Goal: Information Seeking & Learning: Check status

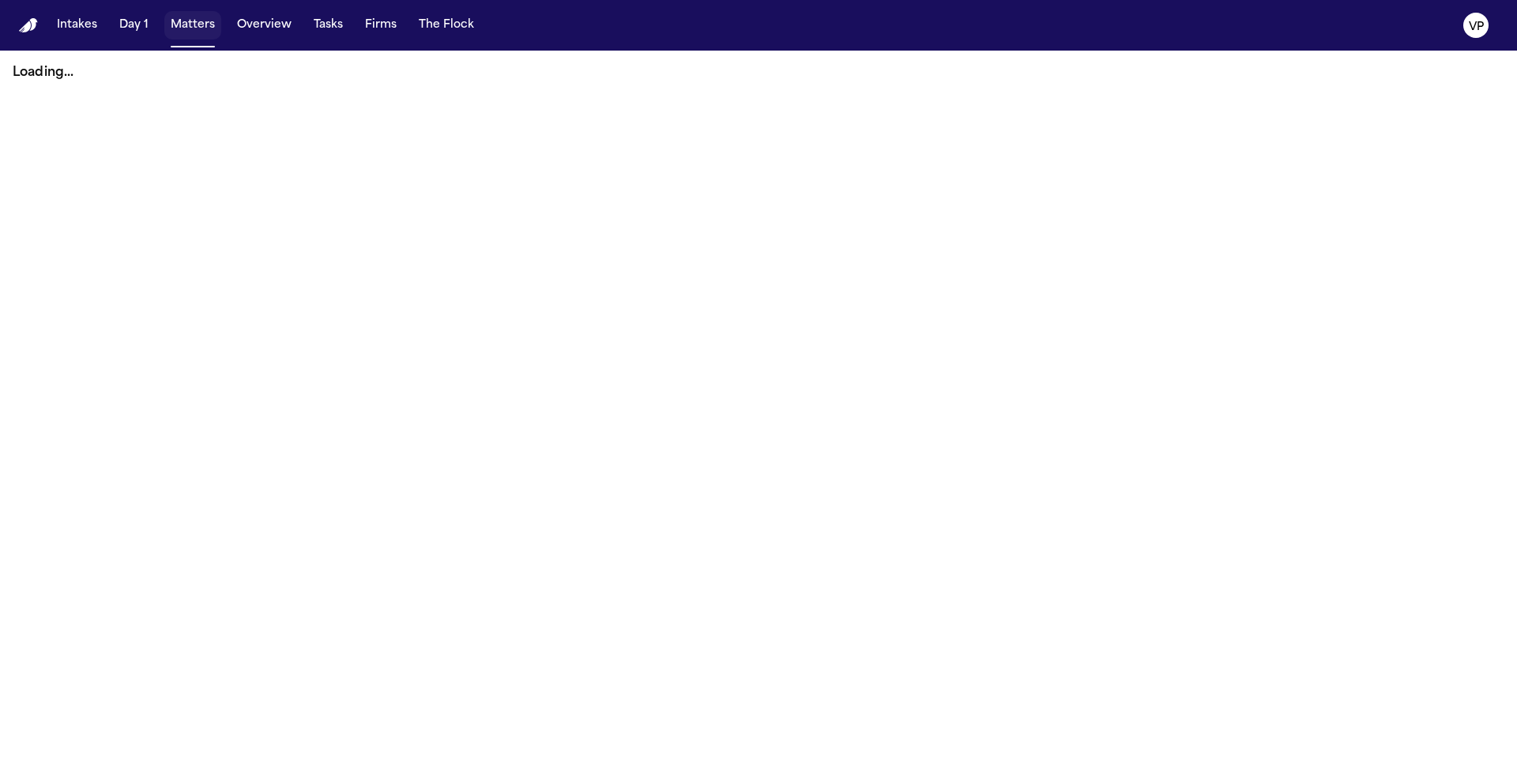
click at [207, 24] on button "Matters" at bounding box center [193, 25] width 57 height 28
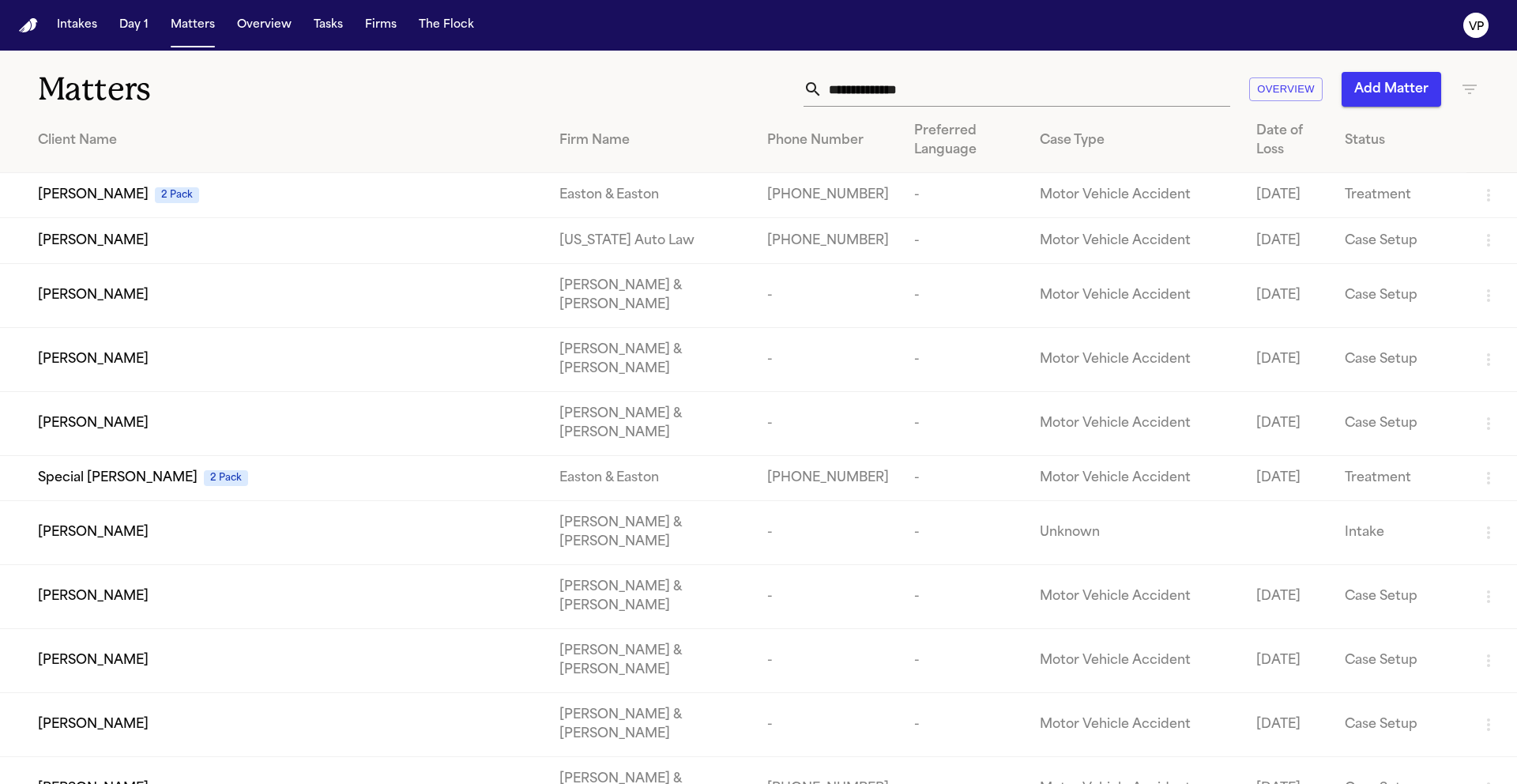
click at [896, 81] on input "text" at bounding box center [1027, 89] width 407 height 35
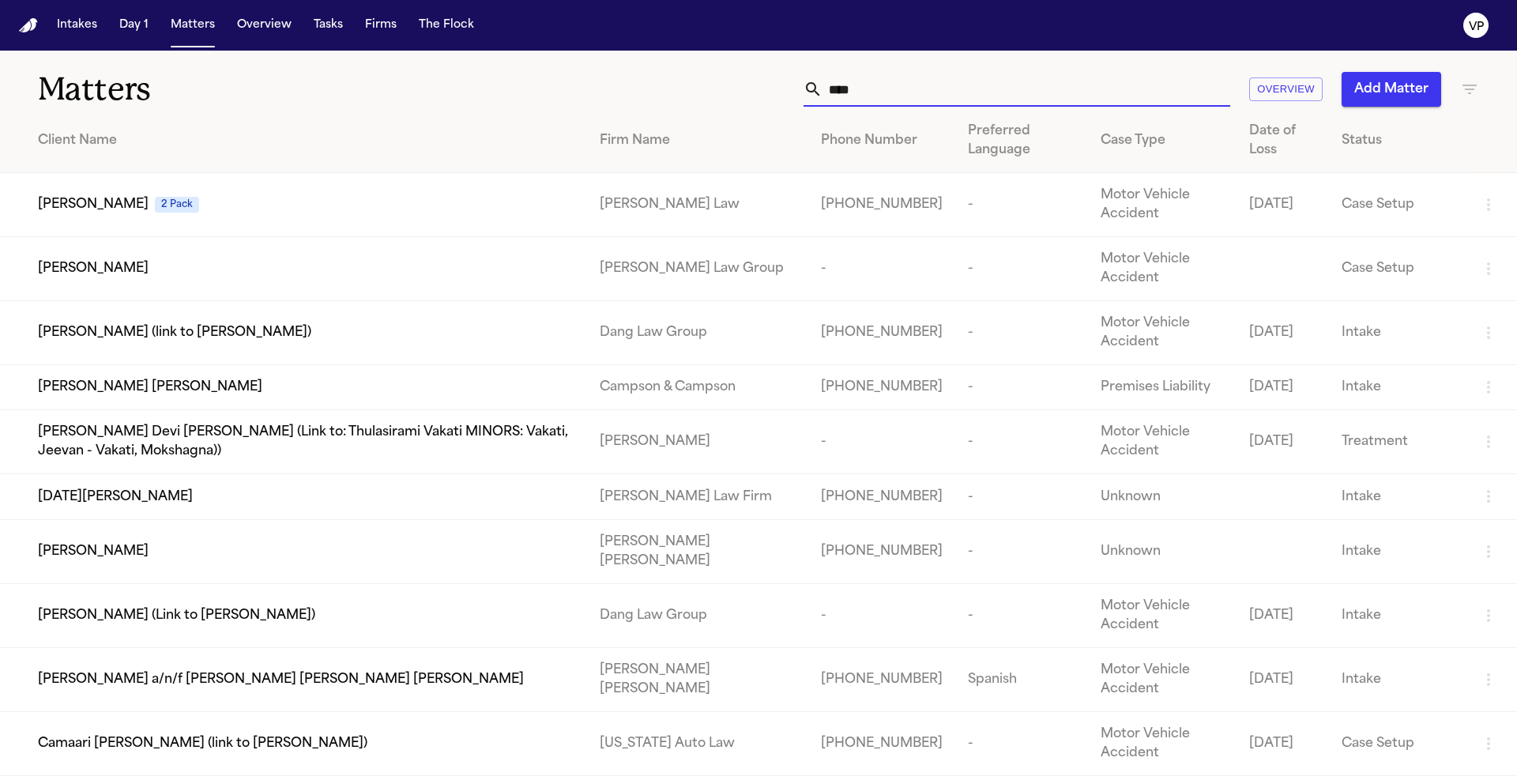
type input "****"
click at [71, 270] on span "[PERSON_NAME]" at bounding box center [93, 268] width 110 height 19
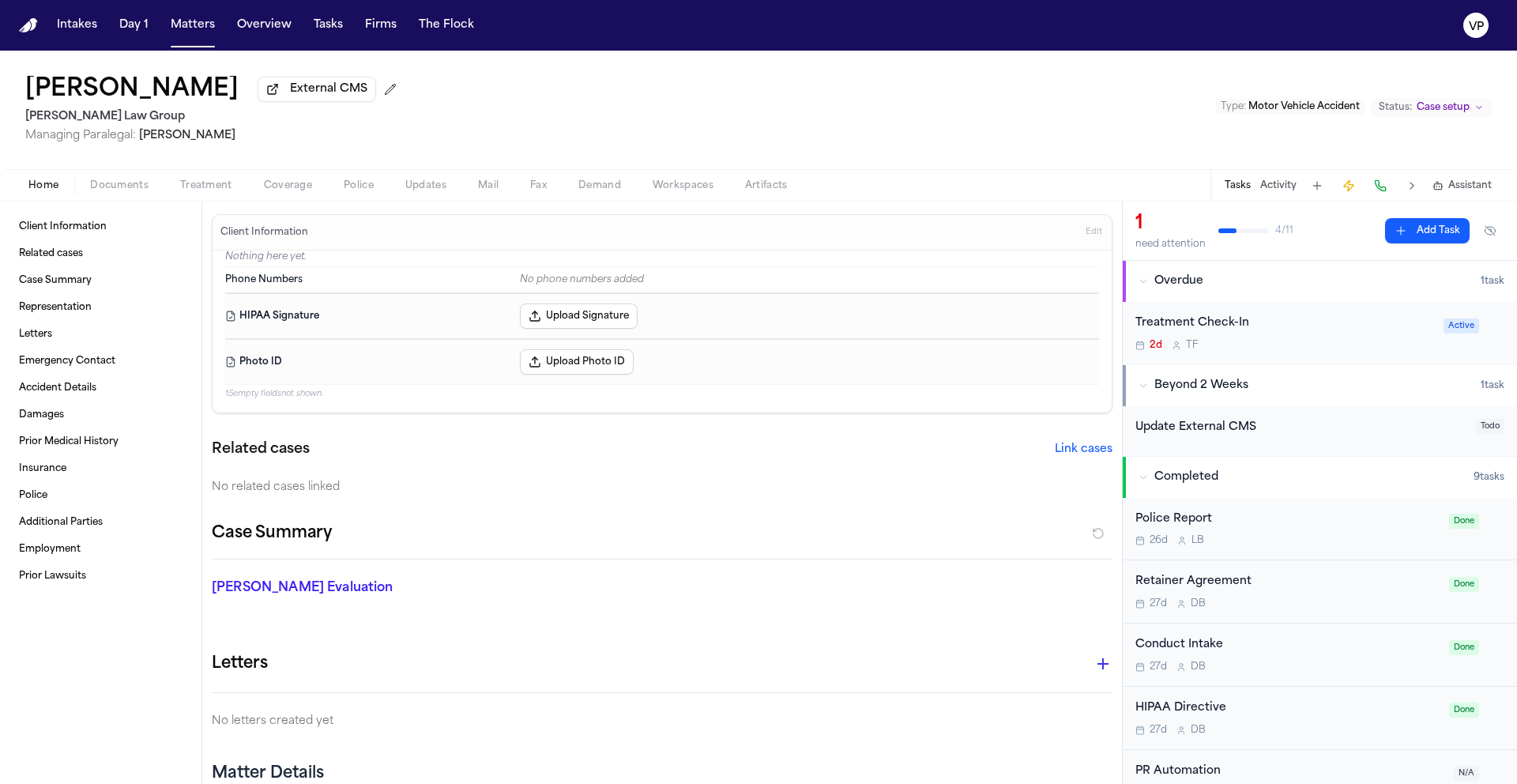
click at [1291, 192] on button "Activity" at bounding box center [1278, 186] width 37 height 13
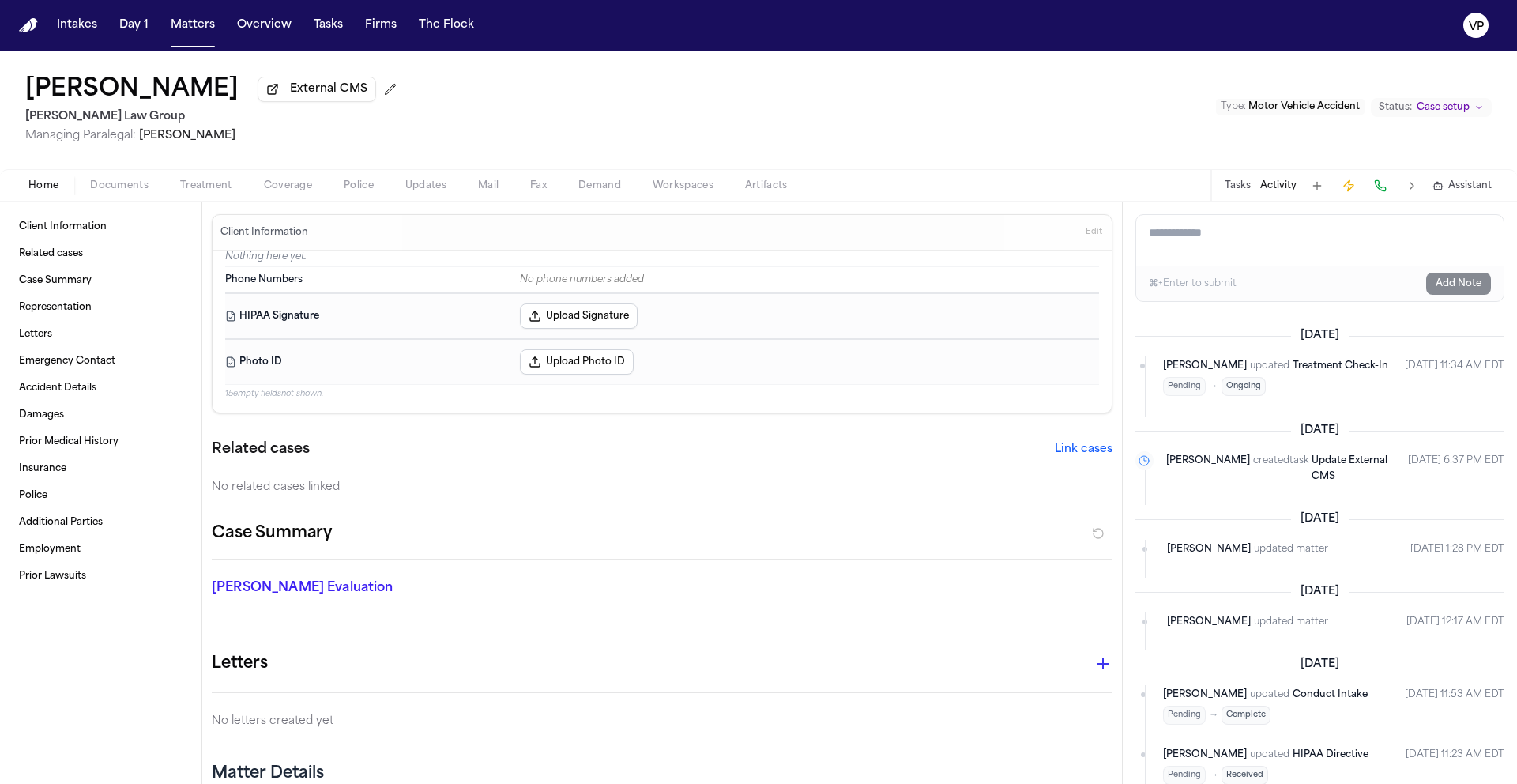
click at [169, 192] on button "Treatment" at bounding box center [206, 185] width 84 height 19
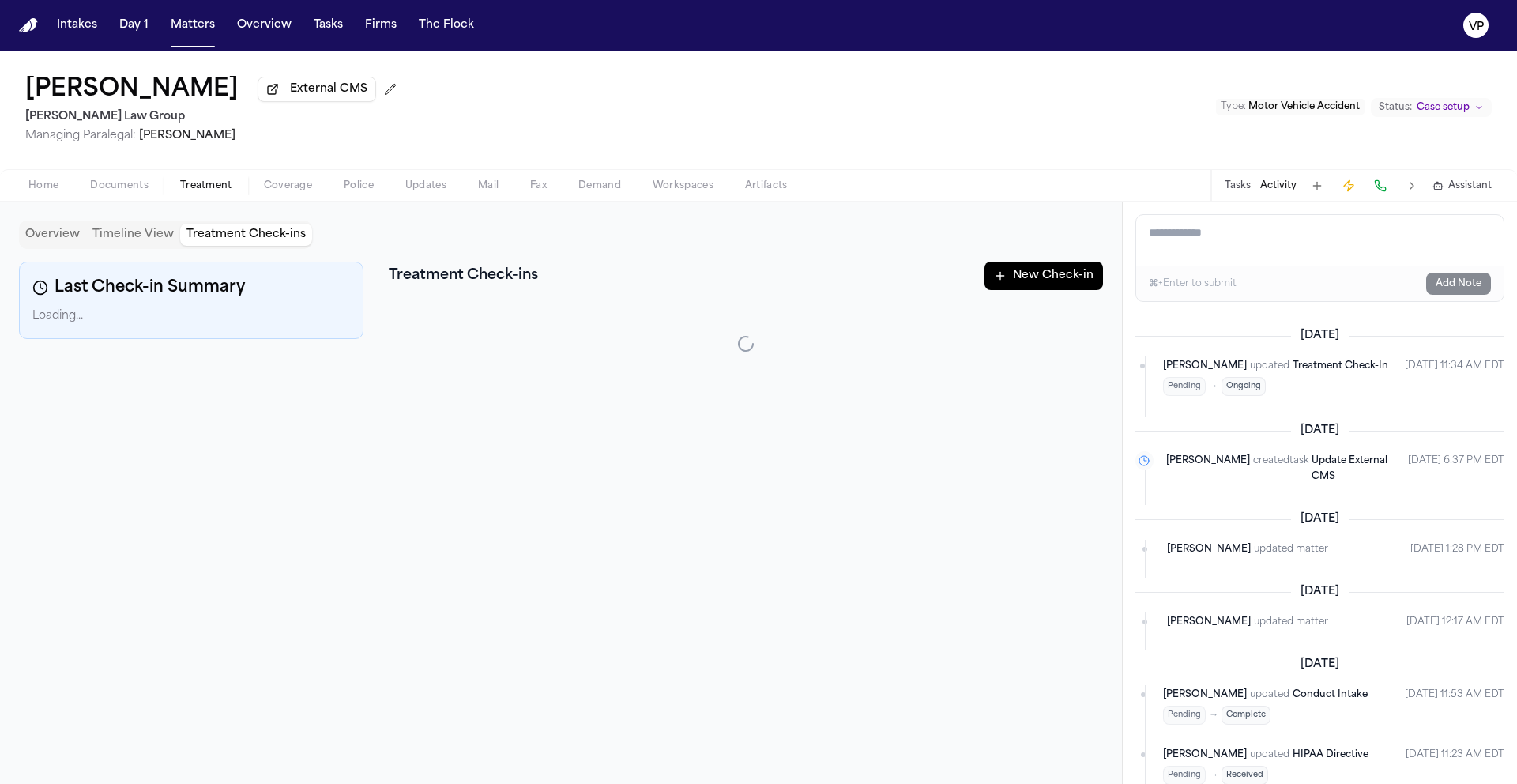
click at [256, 243] on button "Treatment Check-ins" at bounding box center [246, 235] width 132 height 22
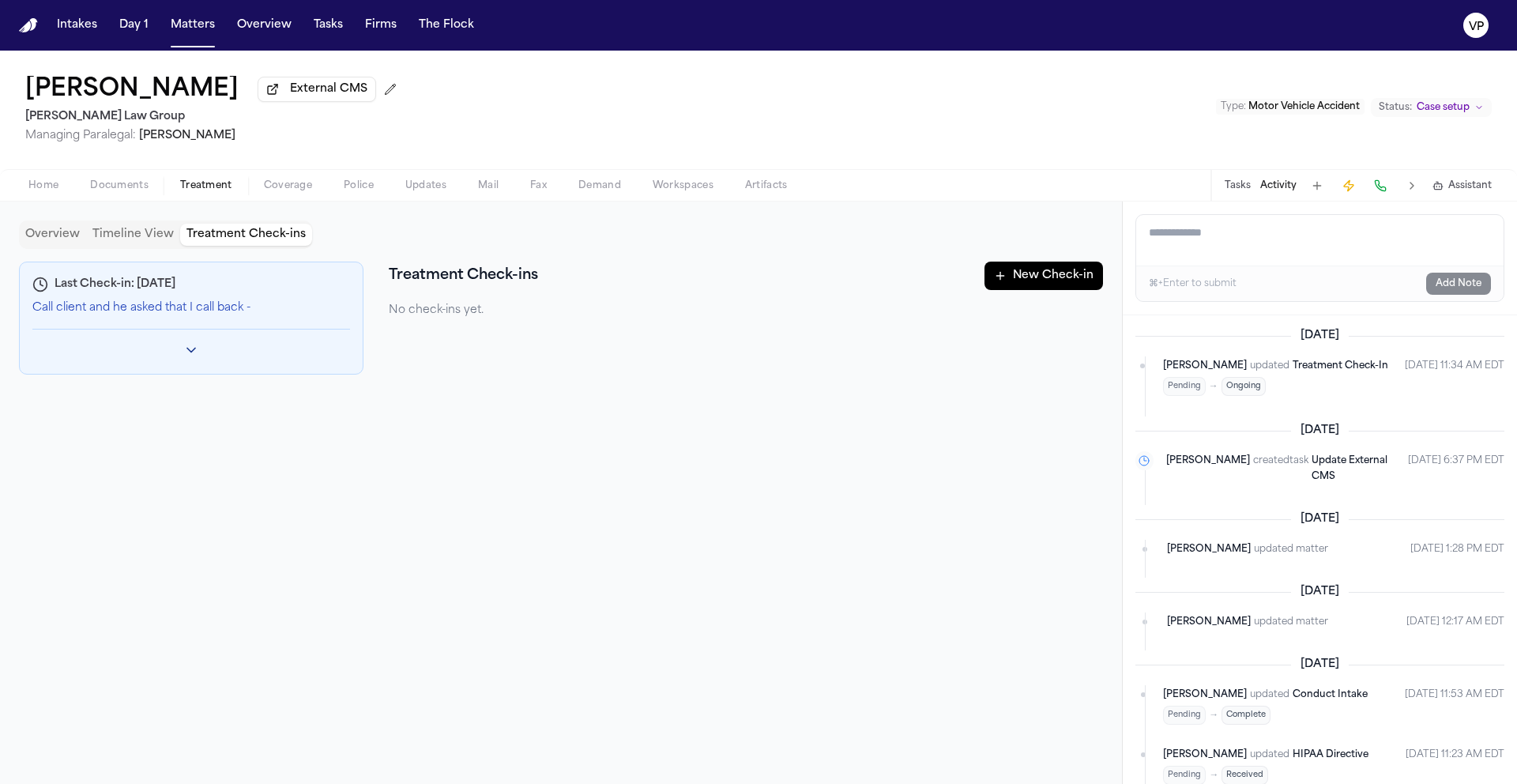
click at [188, 353] on icon "Toggle previous check-ins" at bounding box center [191, 350] width 15 height 15
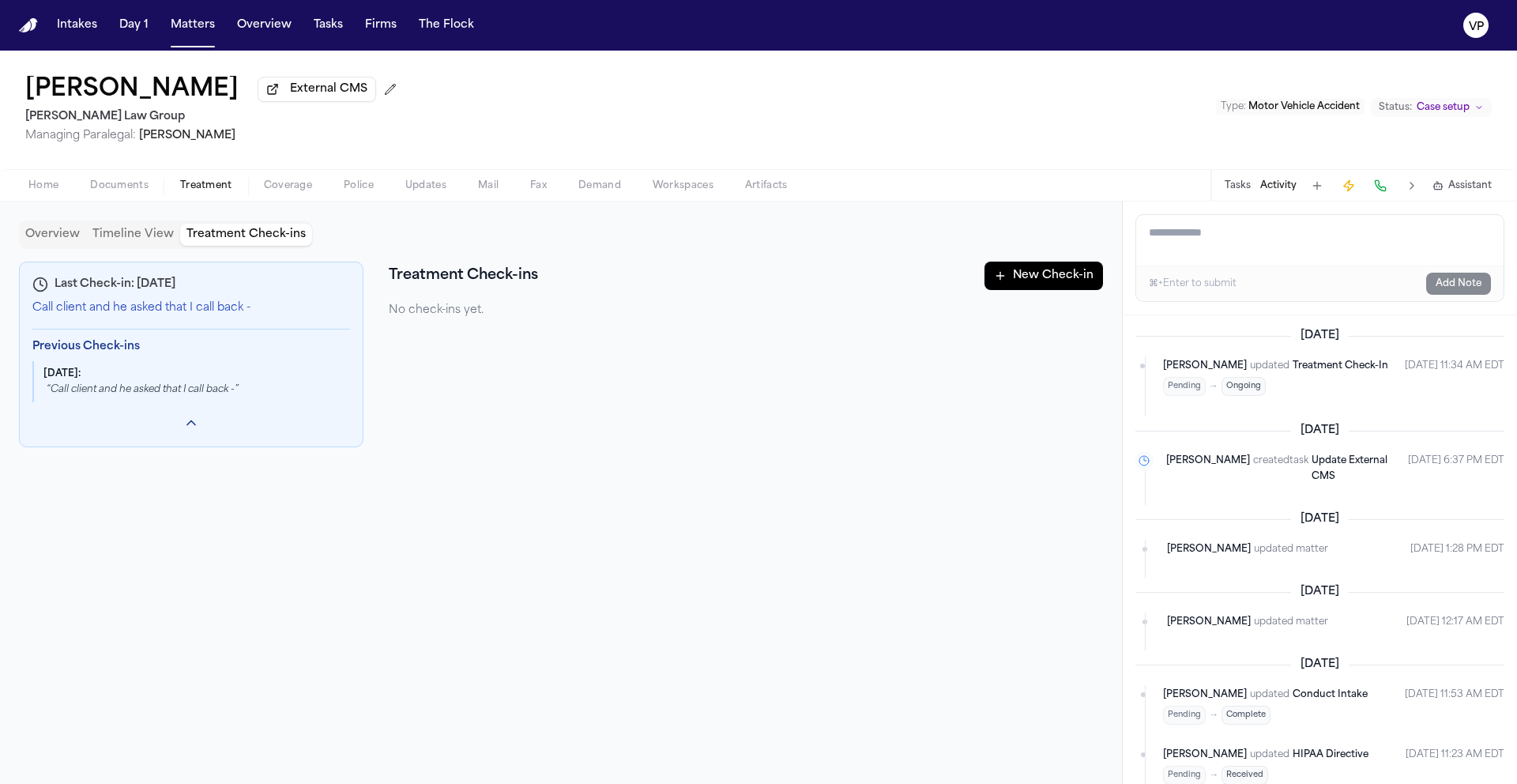
click at [471, 366] on div "Last Check-in: 10/13/2025 Call client and he asked that I call back - Previous …" at bounding box center [561, 354] width 1084 height 186
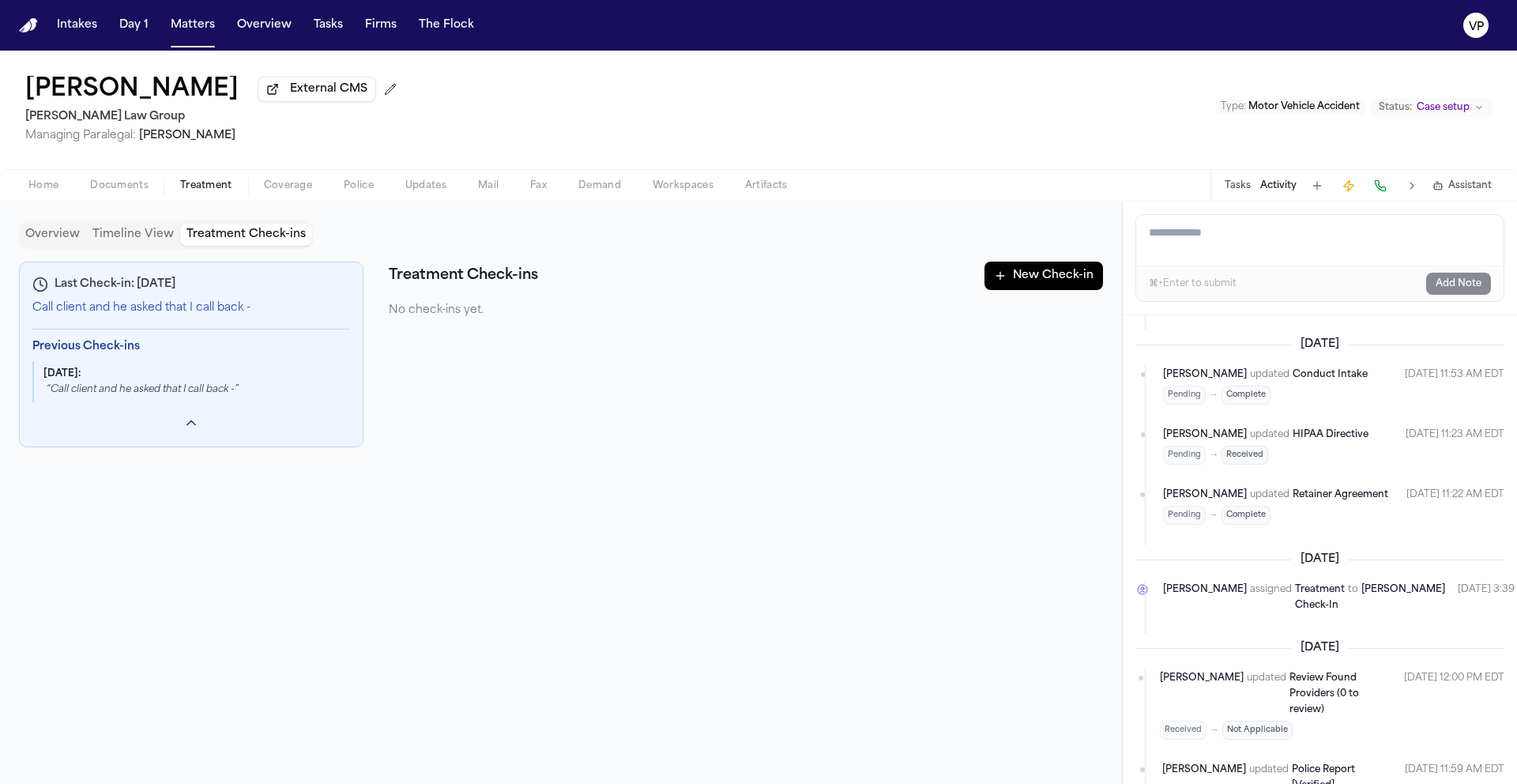
scroll to position [320, 0]
click at [171, 24] on button "Matters" at bounding box center [193, 25] width 57 height 28
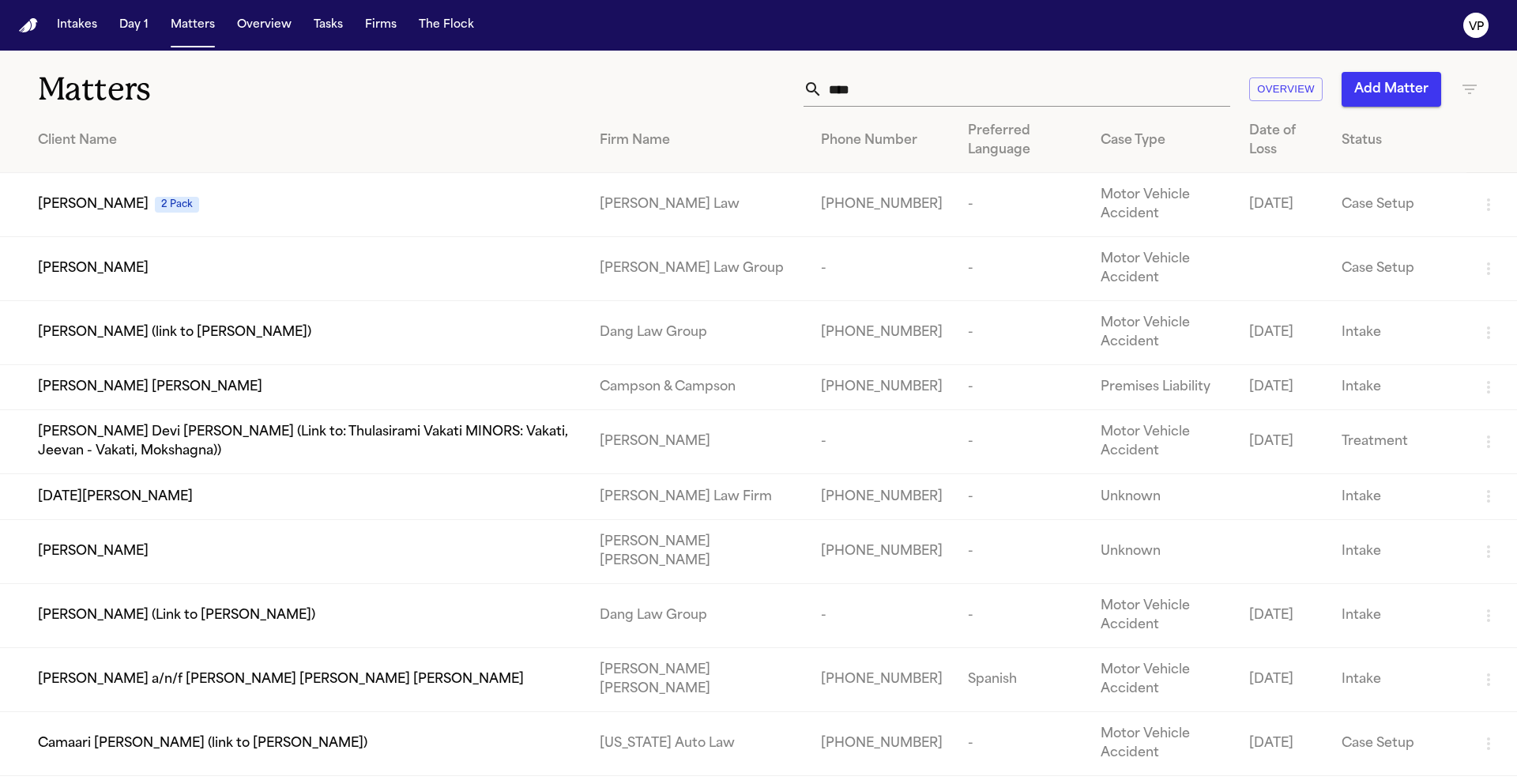
click at [1019, 93] on input "****" at bounding box center [1027, 89] width 407 height 35
type input "*"
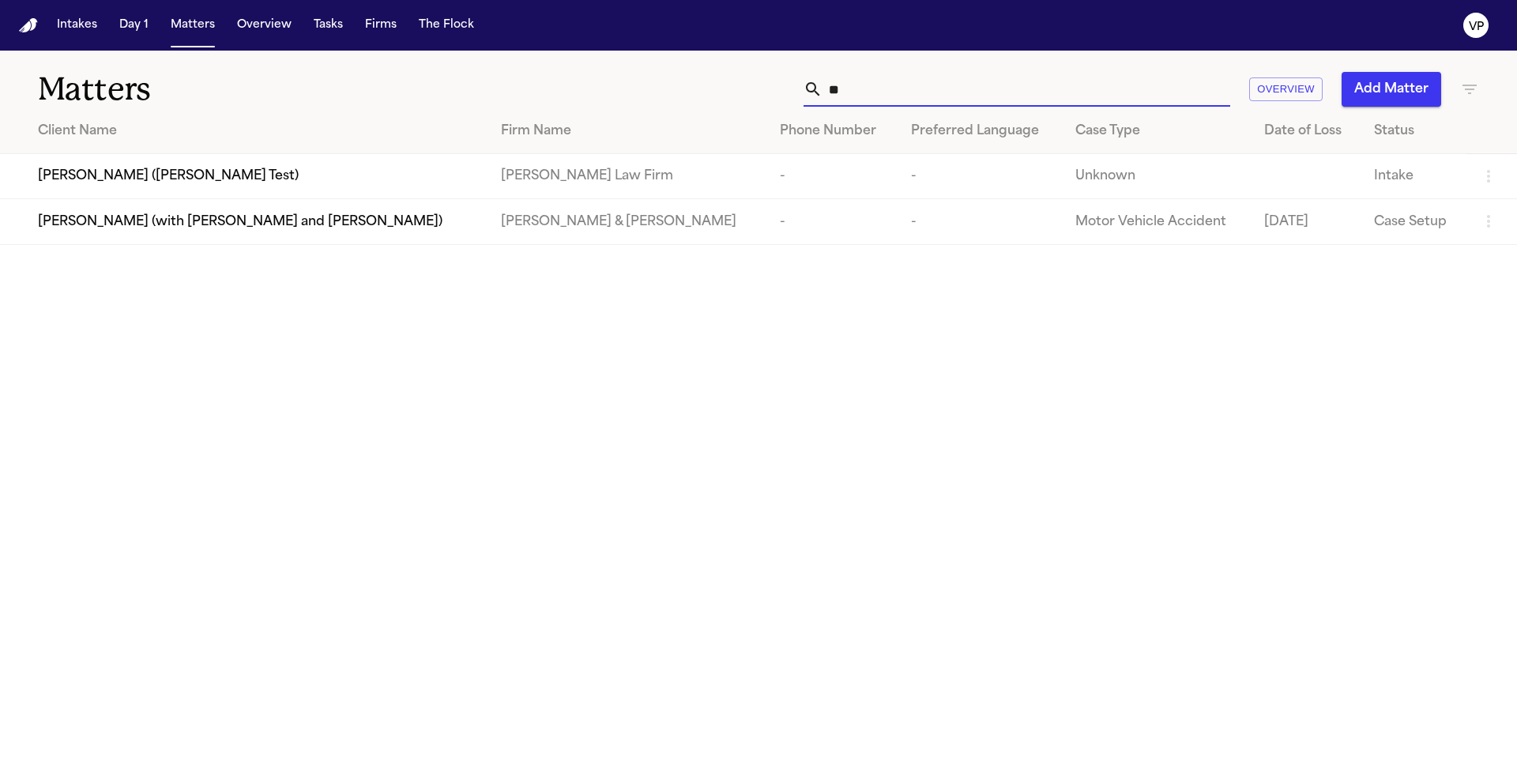
type input "*"
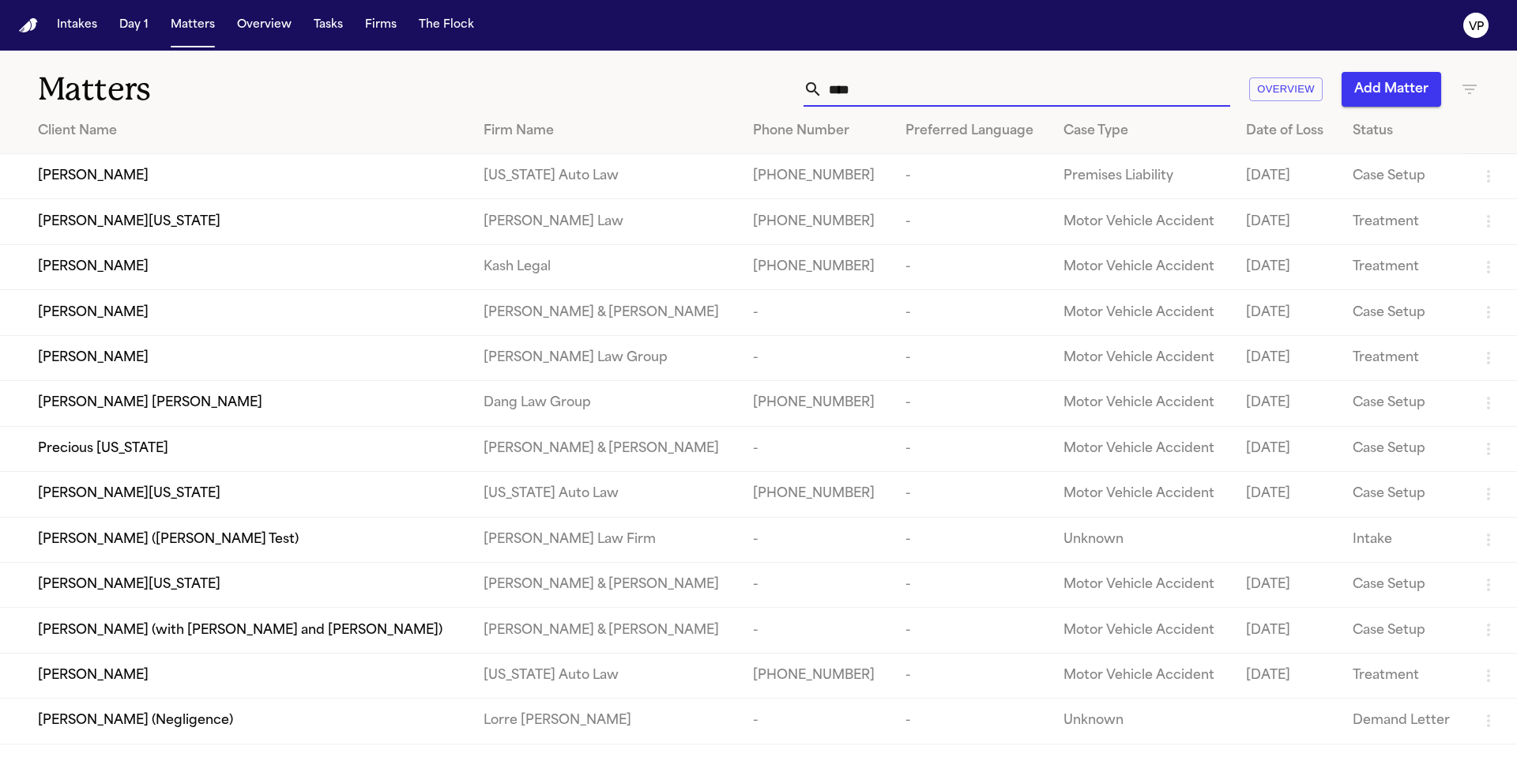
type input "****"
click at [62, 277] on span "[PERSON_NAME]" at bounding box center [93, 266] width 110 height 19
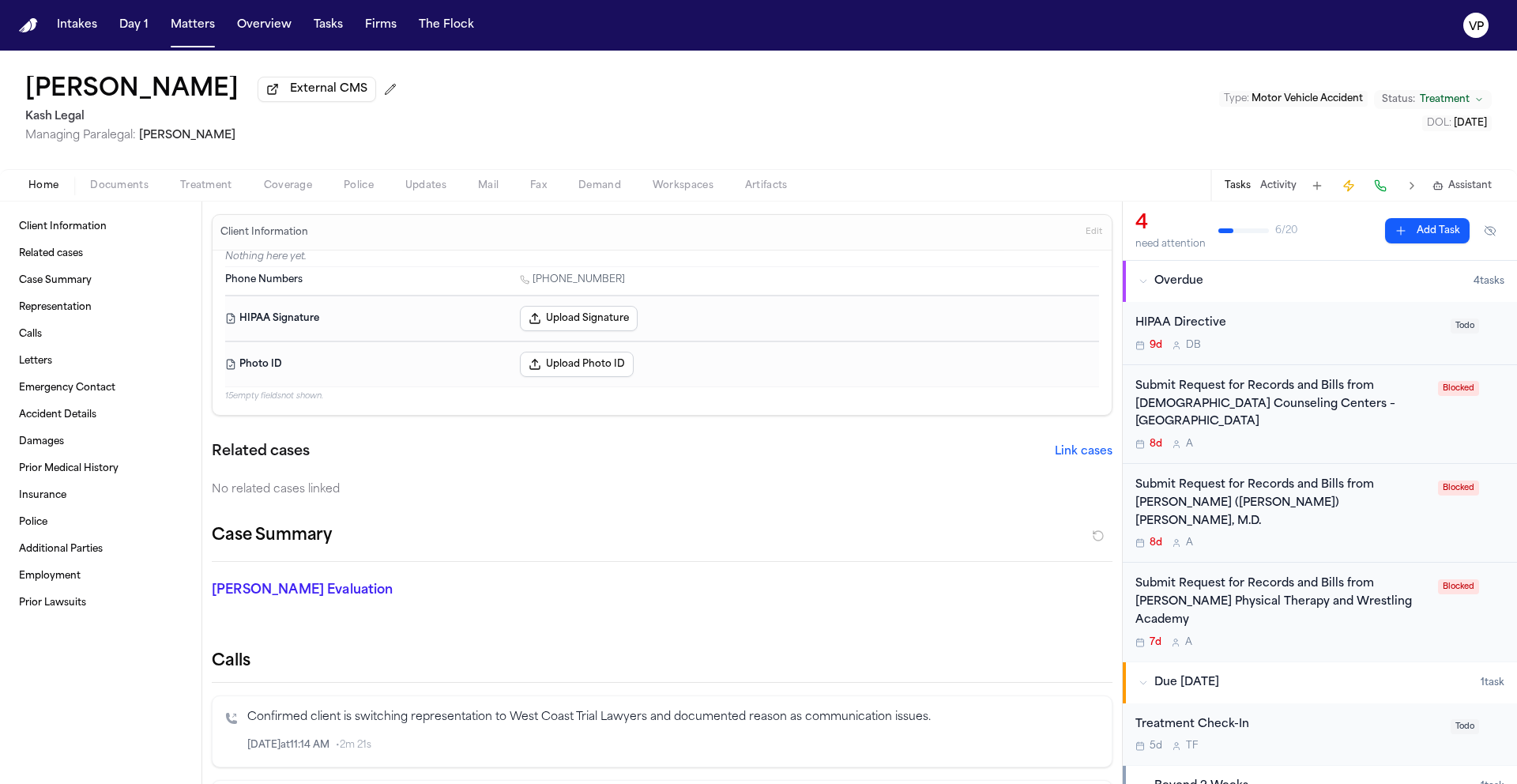
click at [291, 192] on span "Coverage" at bounding box center [287, 186] width 48 height 13
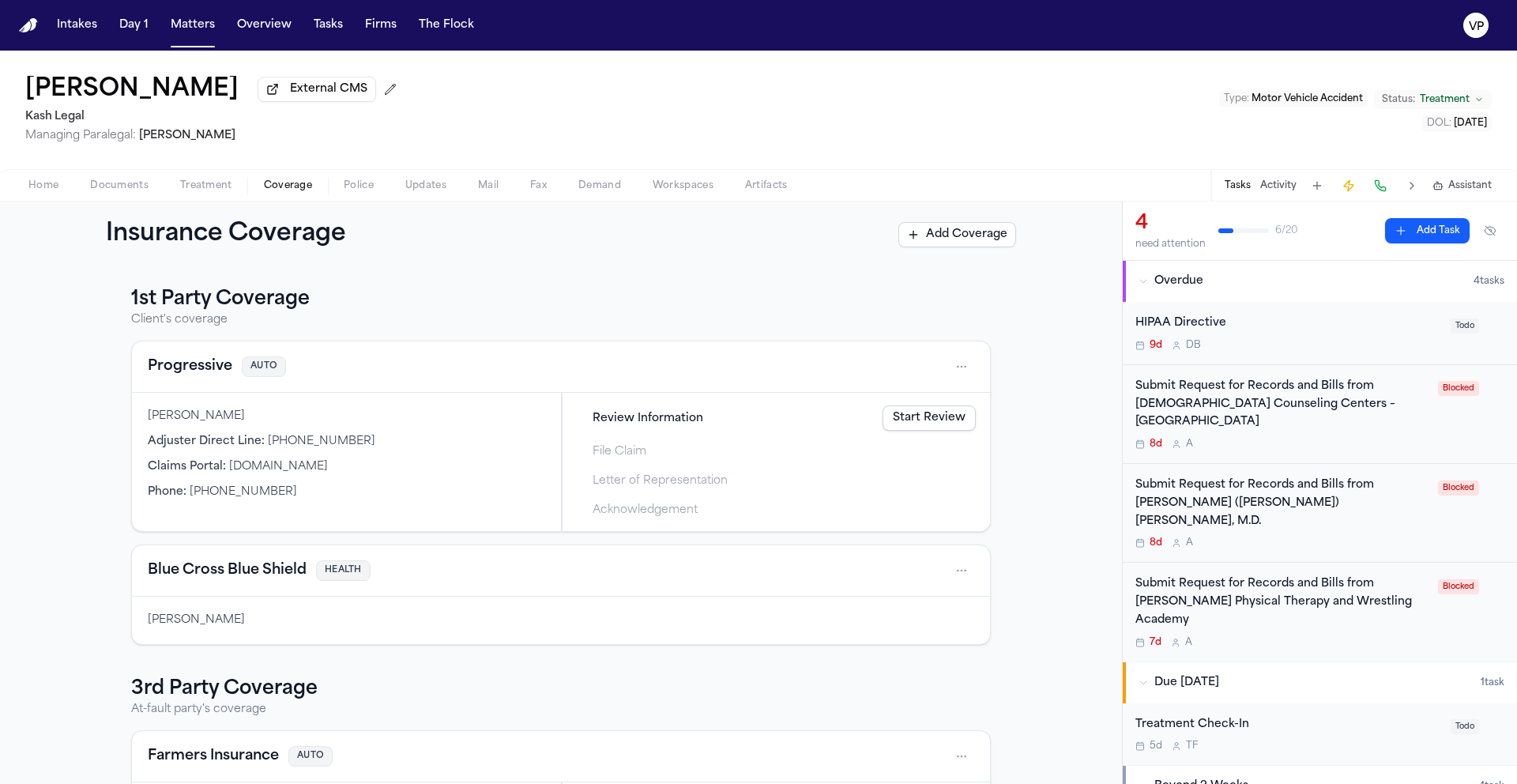
click at [132, 199] on div "Home Documents Treatment Coverage Police Updates Mail Fax Demand Workspaces Art…" at bounding box center [758, 184] width 1517 height 32
click at [135, 192] on span "Documents" at bounding box center [119, 186] width 58 height 13
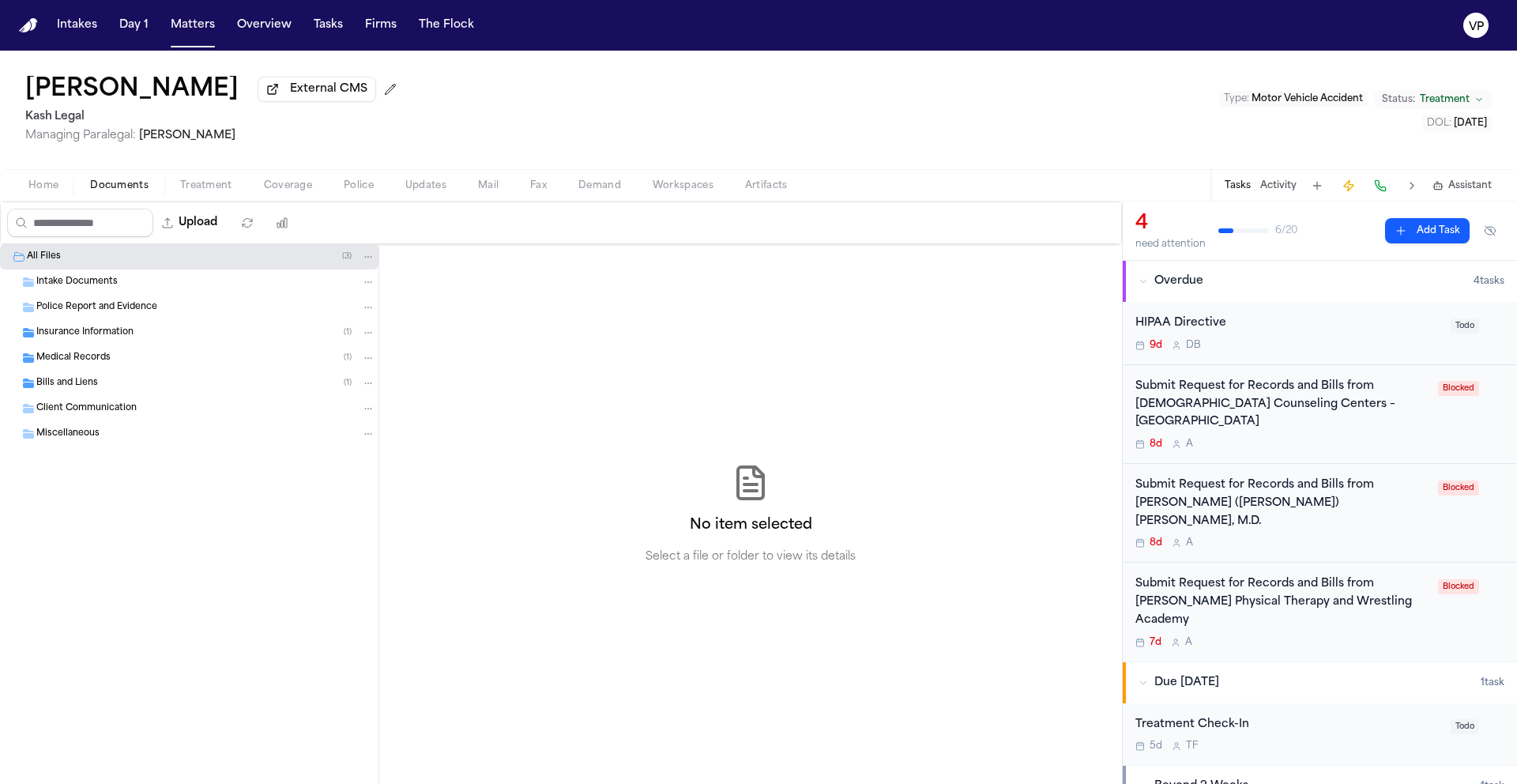
click at [123, 337] on span "Insurance Information" at bounding box center [85, 333] width 97 height 14
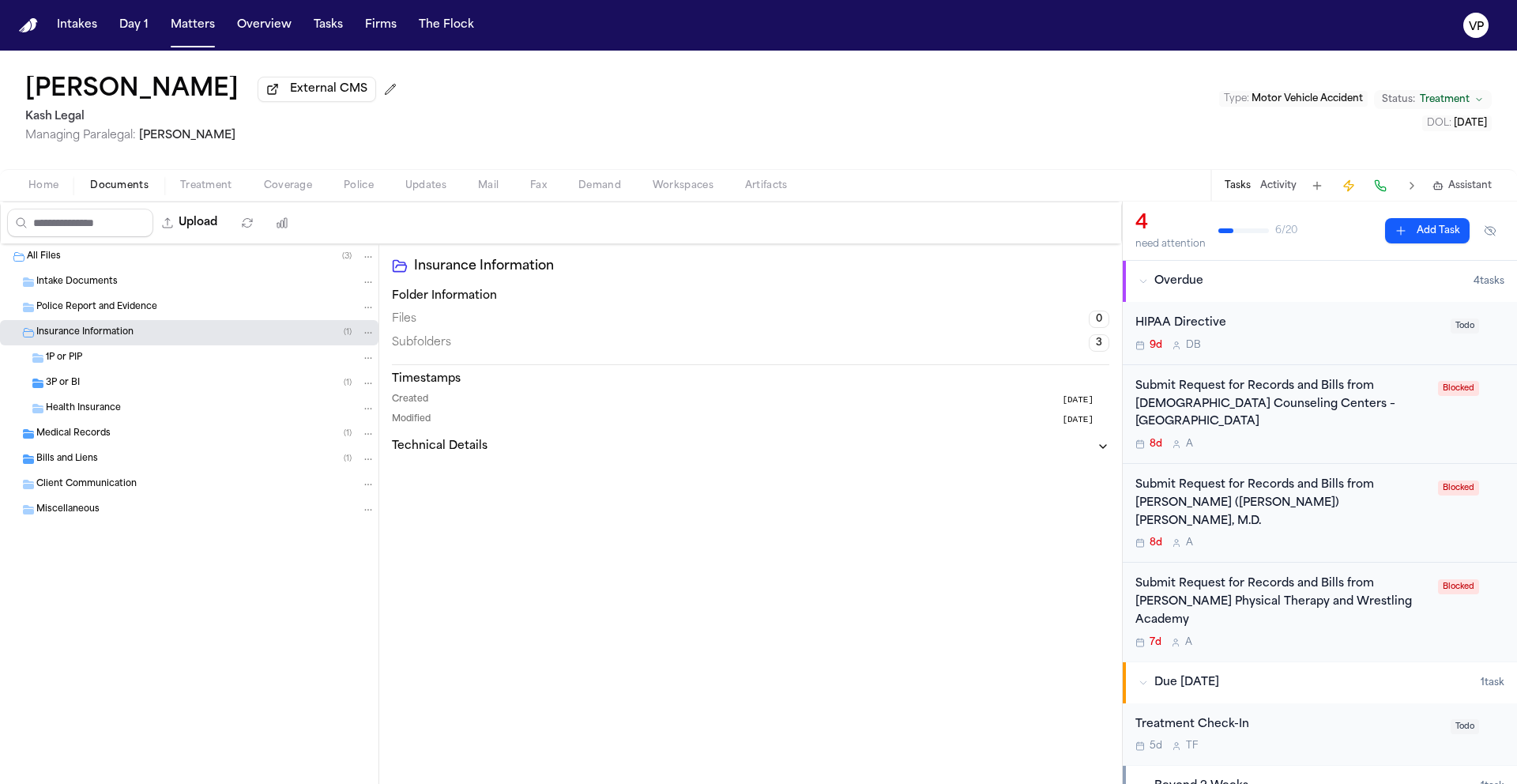
click at [112, 386] on div "3P or BI ( 1 )" at bounding box center [210, 383] width 330 height 15
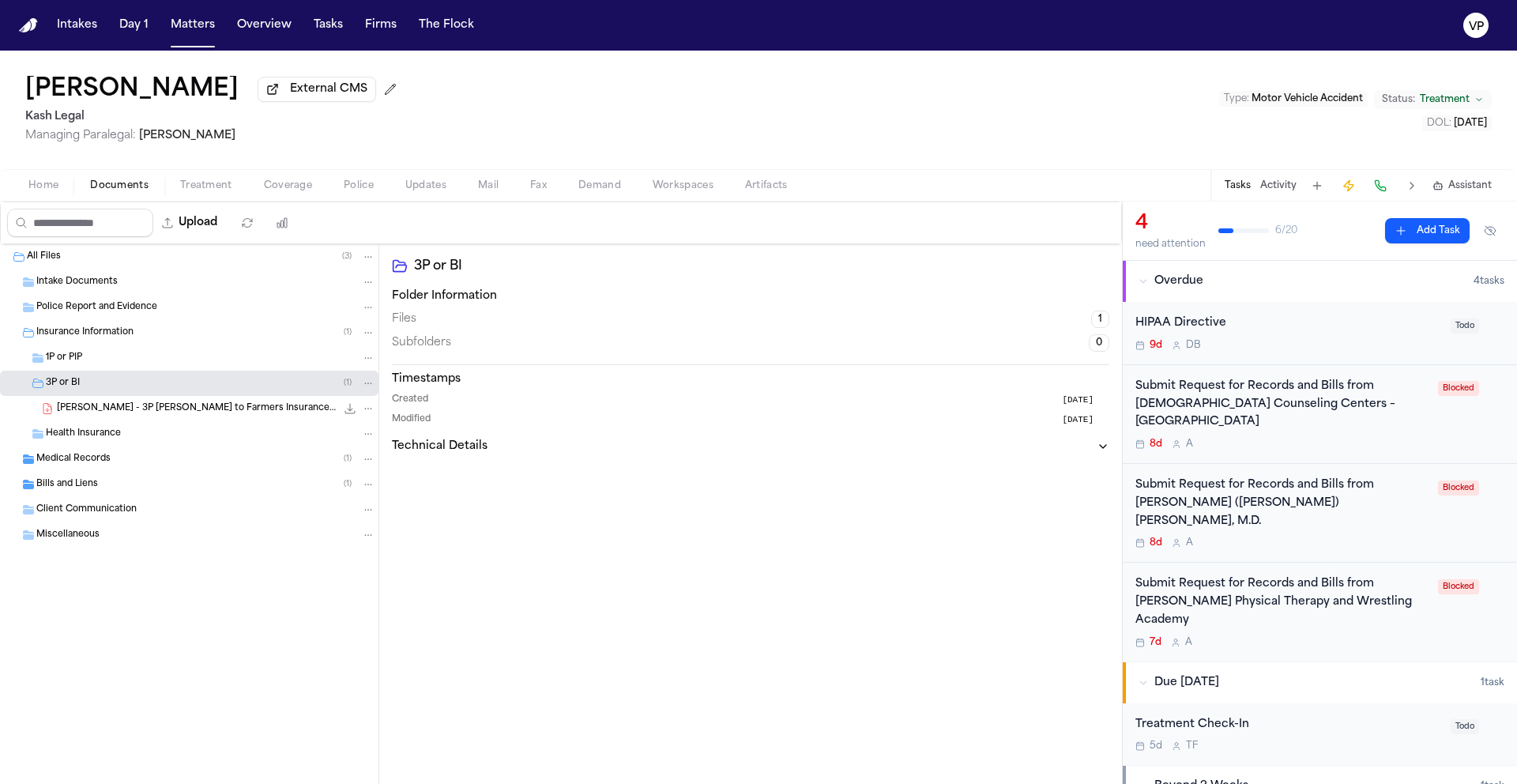
click at [129, 411] on span "M. Wang - 3P LOR to Farmers Insurance - 10.6.25" at bounding box center [196, 409] width 279 height 14
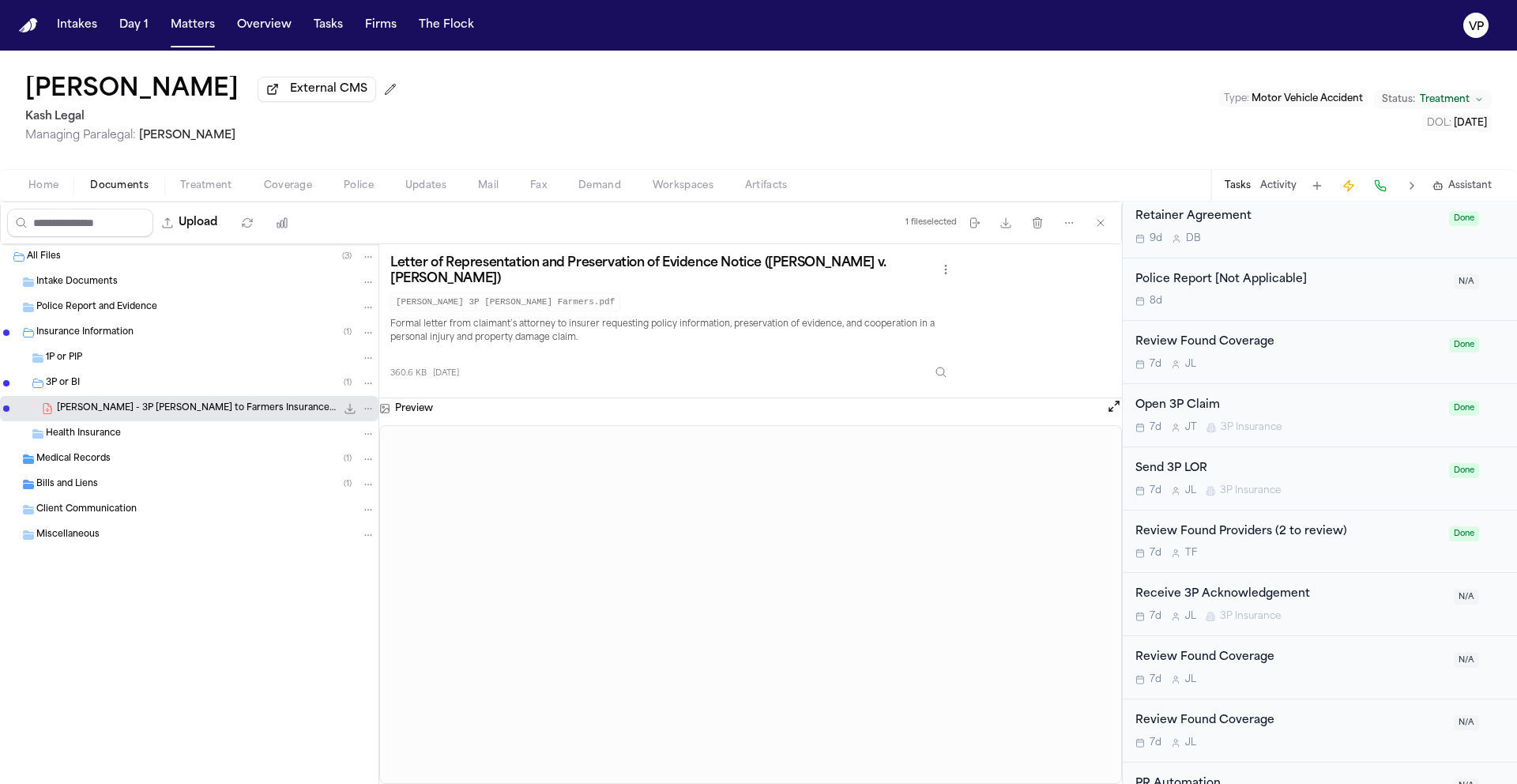
scroll to position [827, 0]
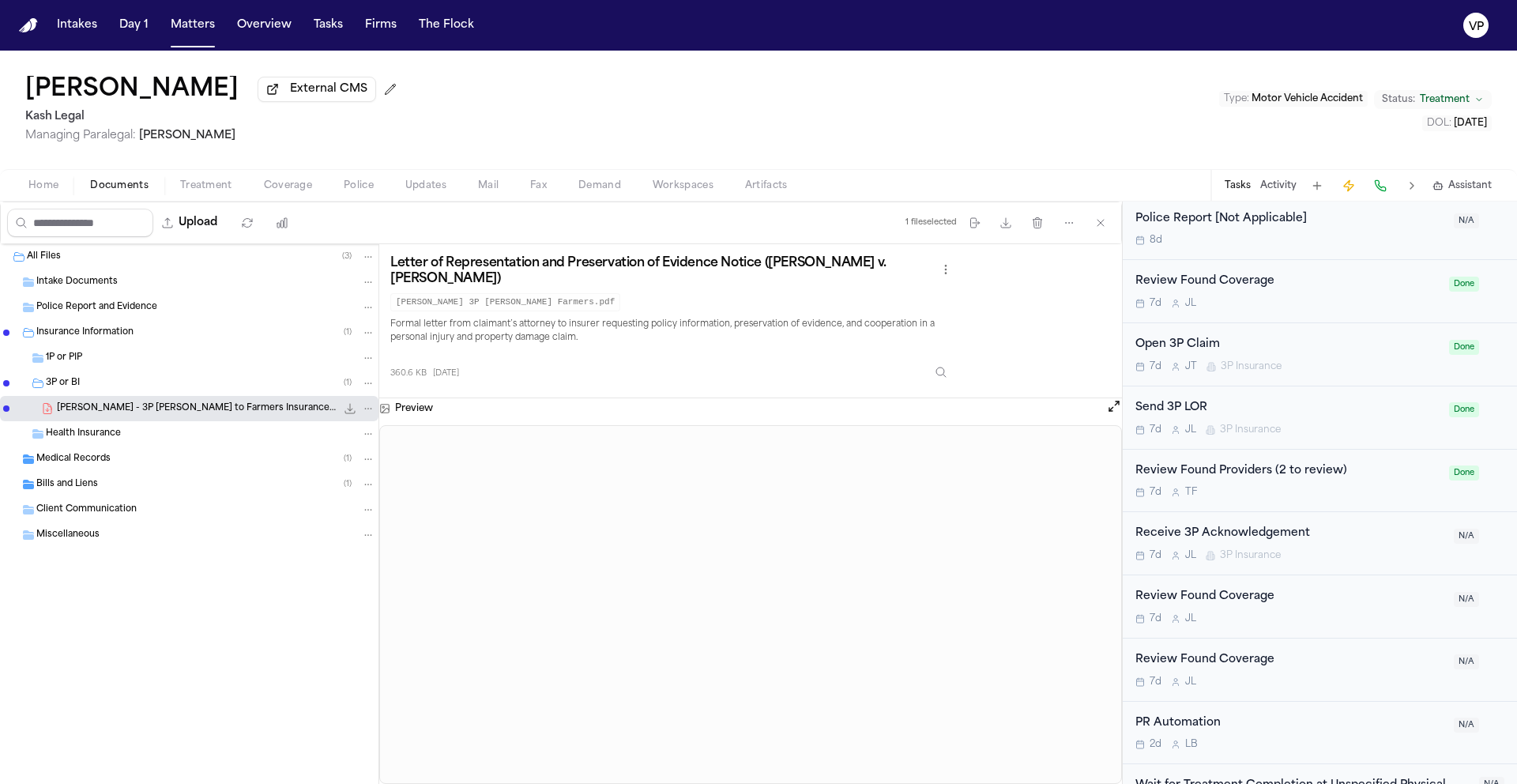
click at [1342, 549] on div "7d J L 3P Insurance" at bounding box center [1290, 556] width 309 height 13
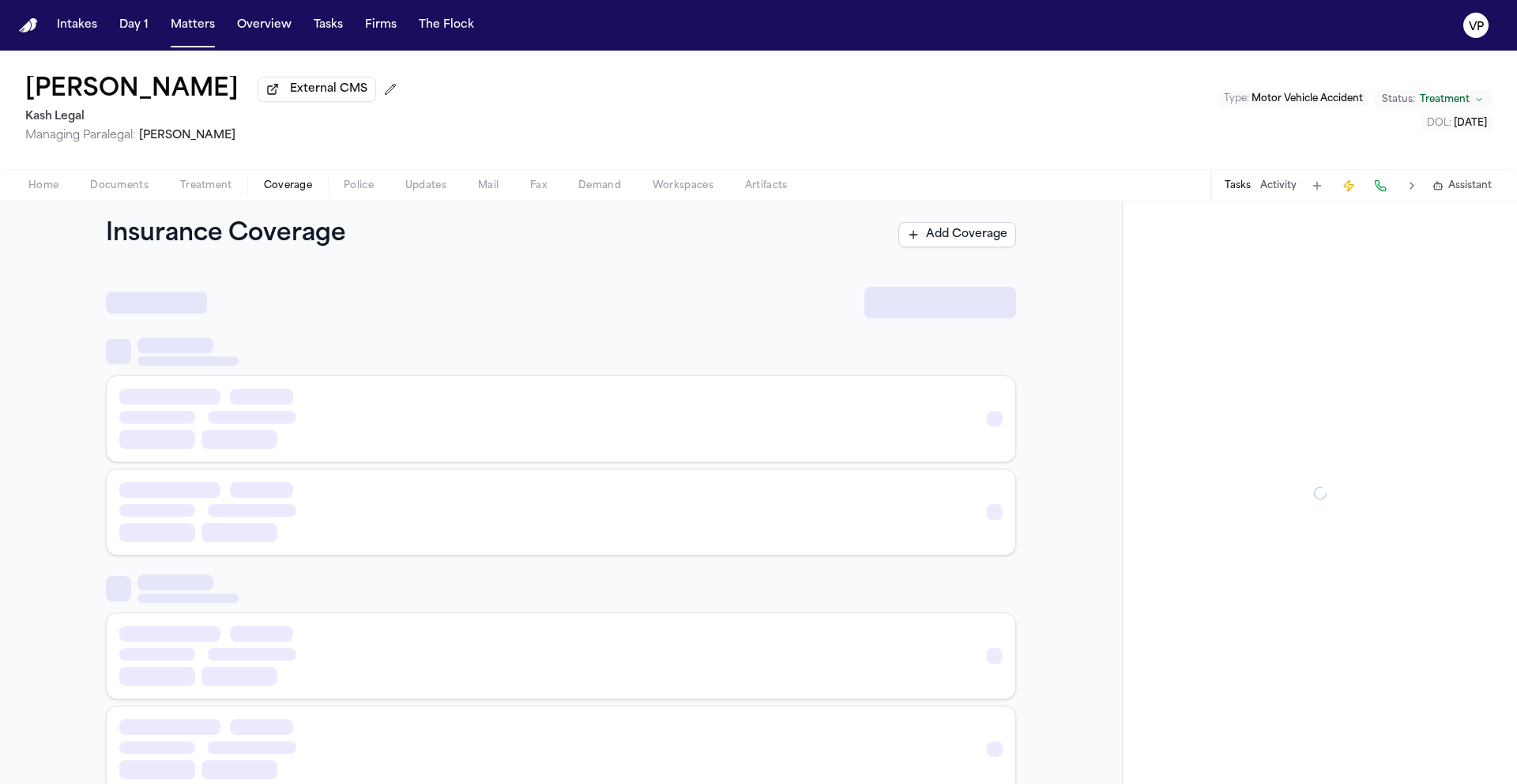
click at [295, 192] on span "Coverage" at bounding box center [287, 186] width 48 height 13
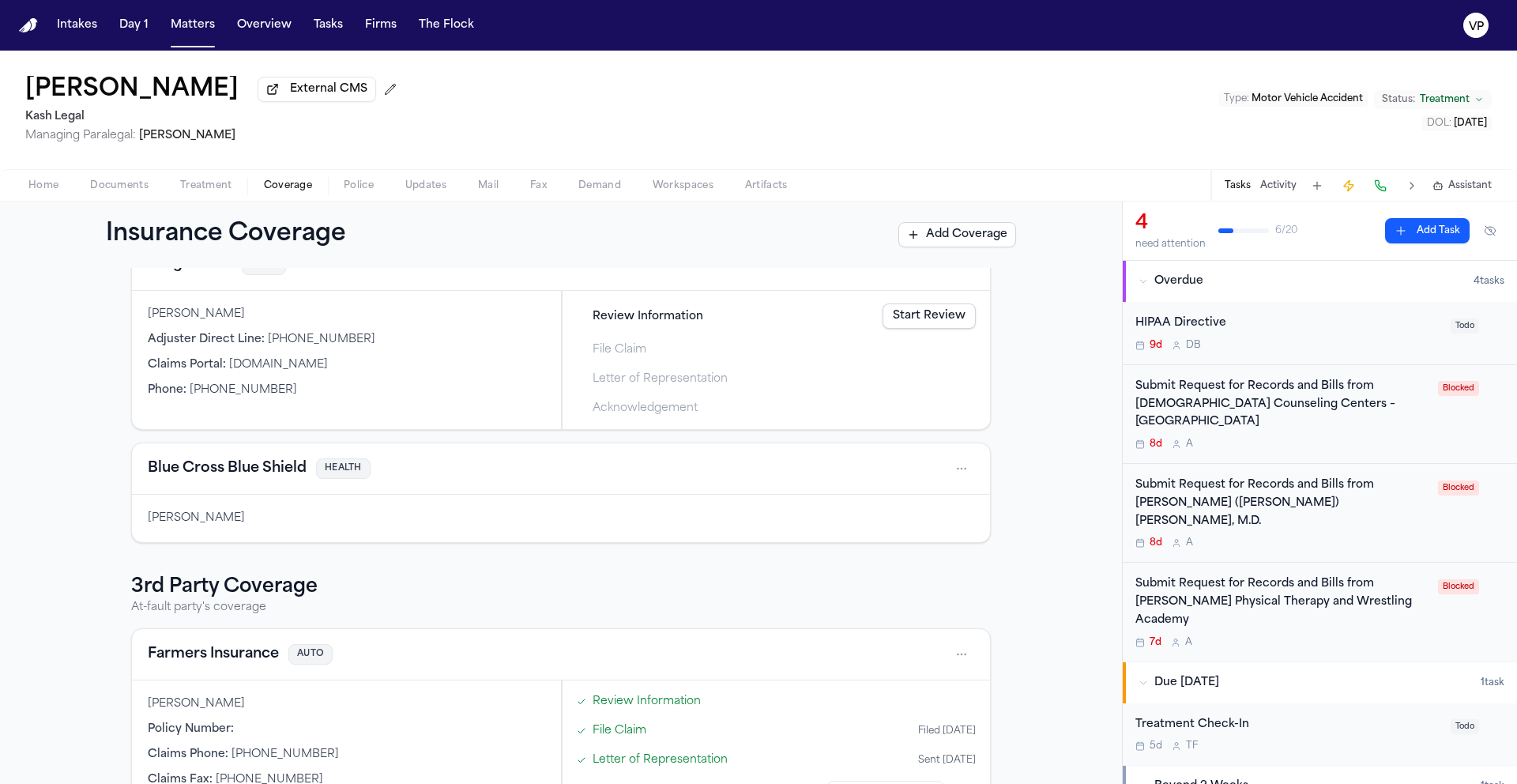
scroll to position [160, 0]
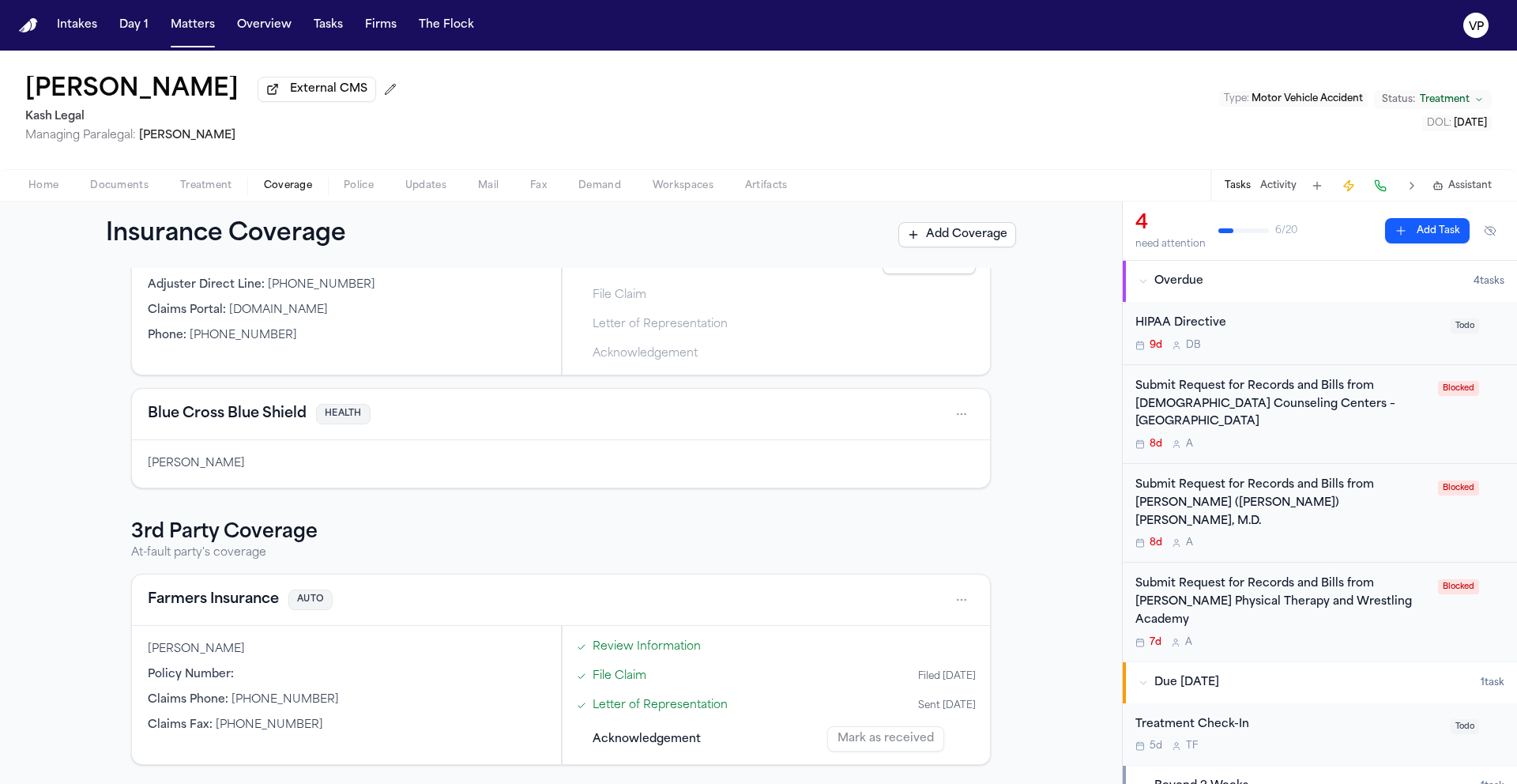
click at [209, 606] on button "Farmers Insurance" at bounding box center [213, 599] width 131 height 22
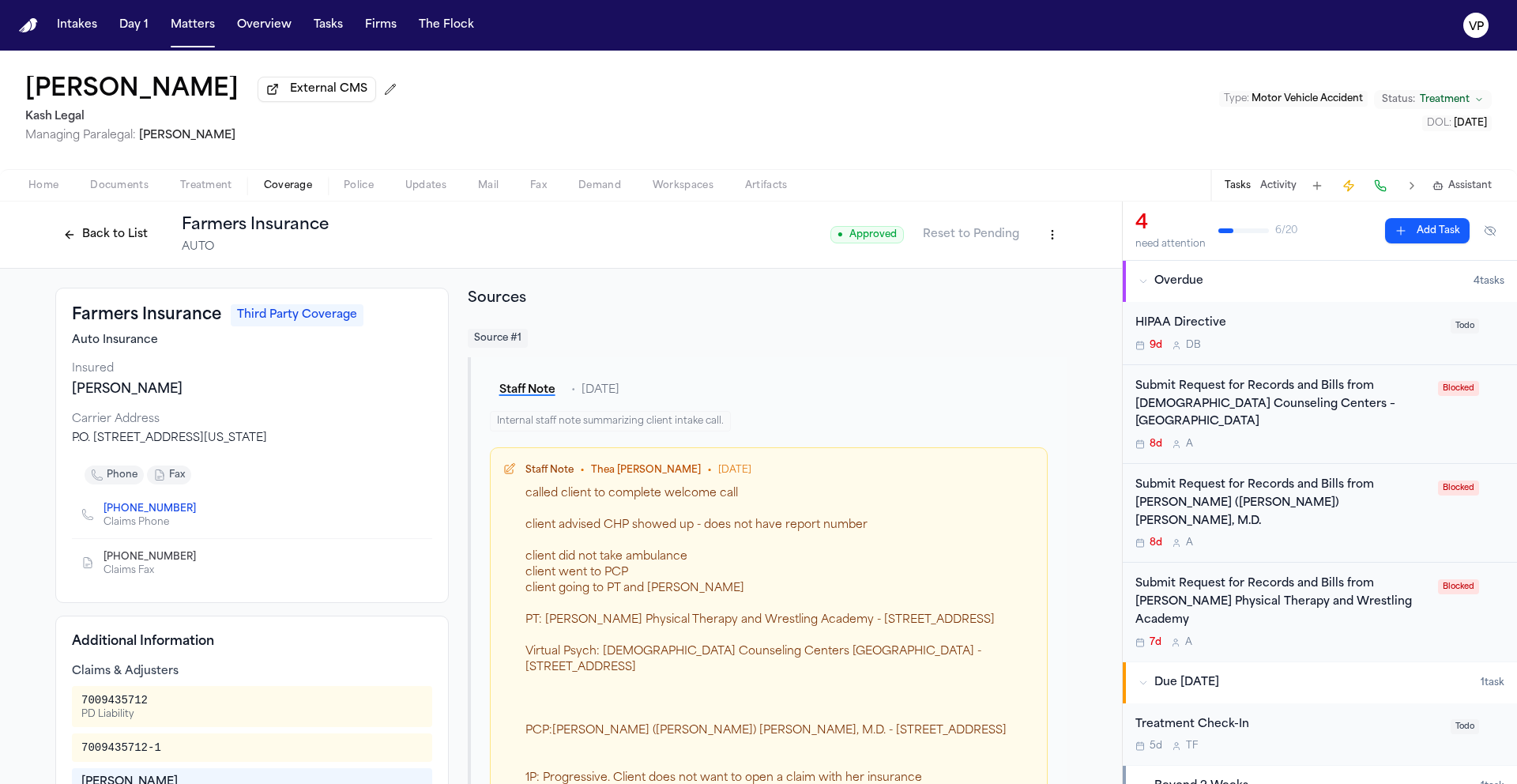
click at [843, 76] on div "Mengyue Wang External CMS Kash Legal Managing Paralegal: Thea Feeney Type : Mot…" at bounding box center [758, 110] width 1517 height 118
click at [636, 106] on div "Mengyue Wang External CMS Kash Legal Managing Paralegal: Thea Feeney Type : Mot…" at bounding box center [758, 110] width 1517 height 118
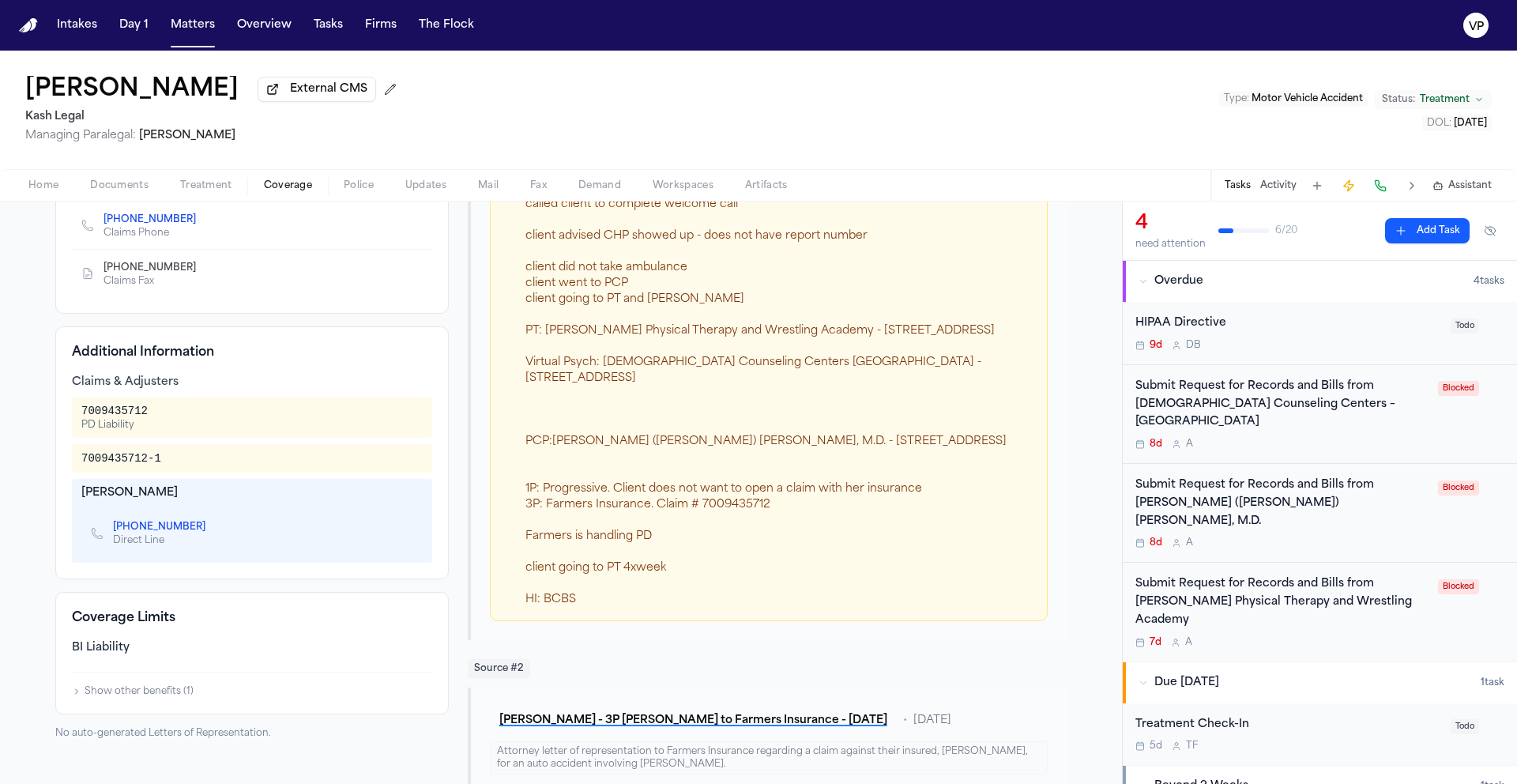
scroll to position [390, 0]
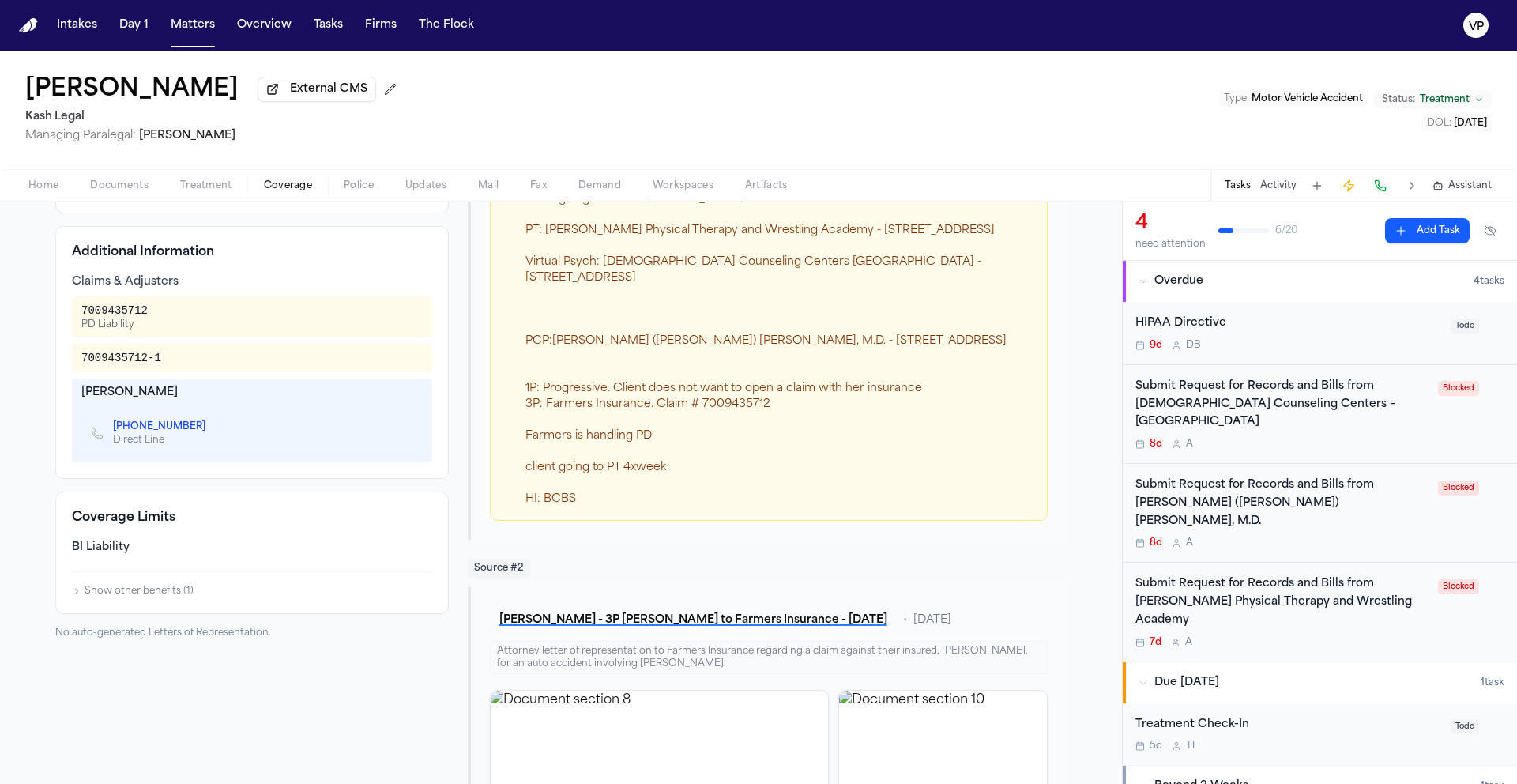
click at [150, 597] on button "Show other benefits ( 1 )" at bounding box center [133, 591] width 122 height 13
click at [105, 553] on div "BI Liability" at bounding box center [252, 547] width 360 height 15
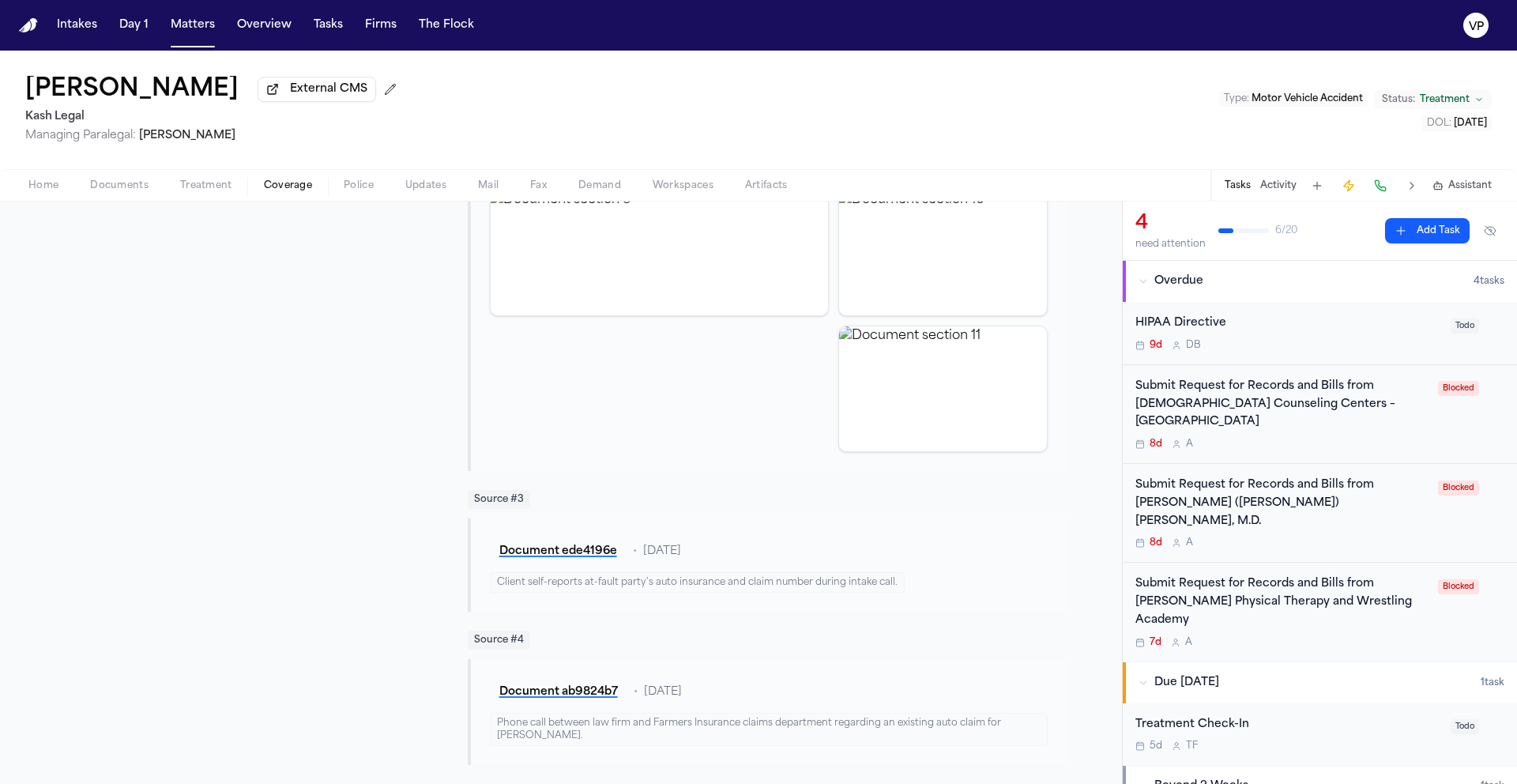
scroll to position [909, 0]
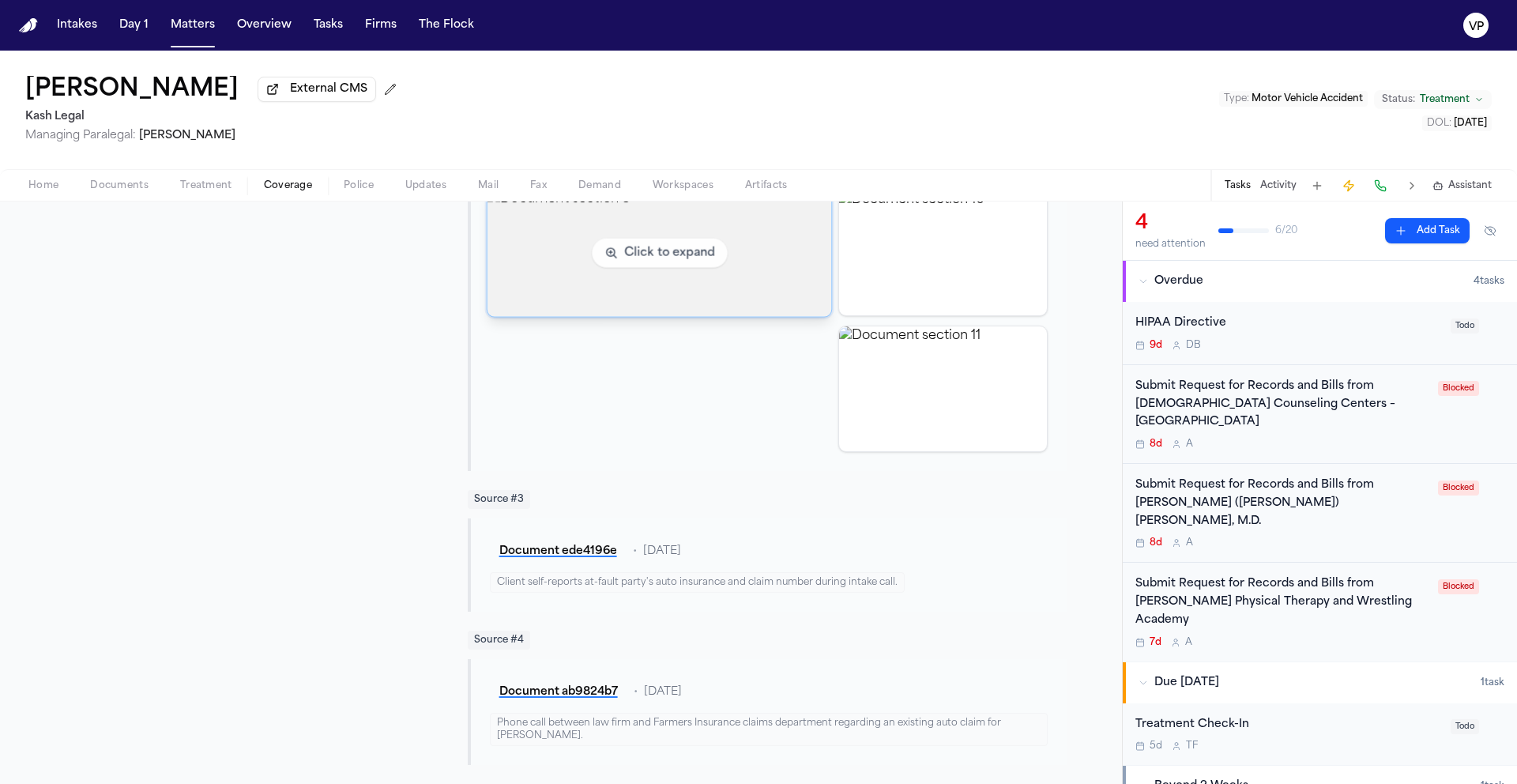
click at [688, 233] on img "View document section 8" at bounding box center [659, 252] width 344 height 127
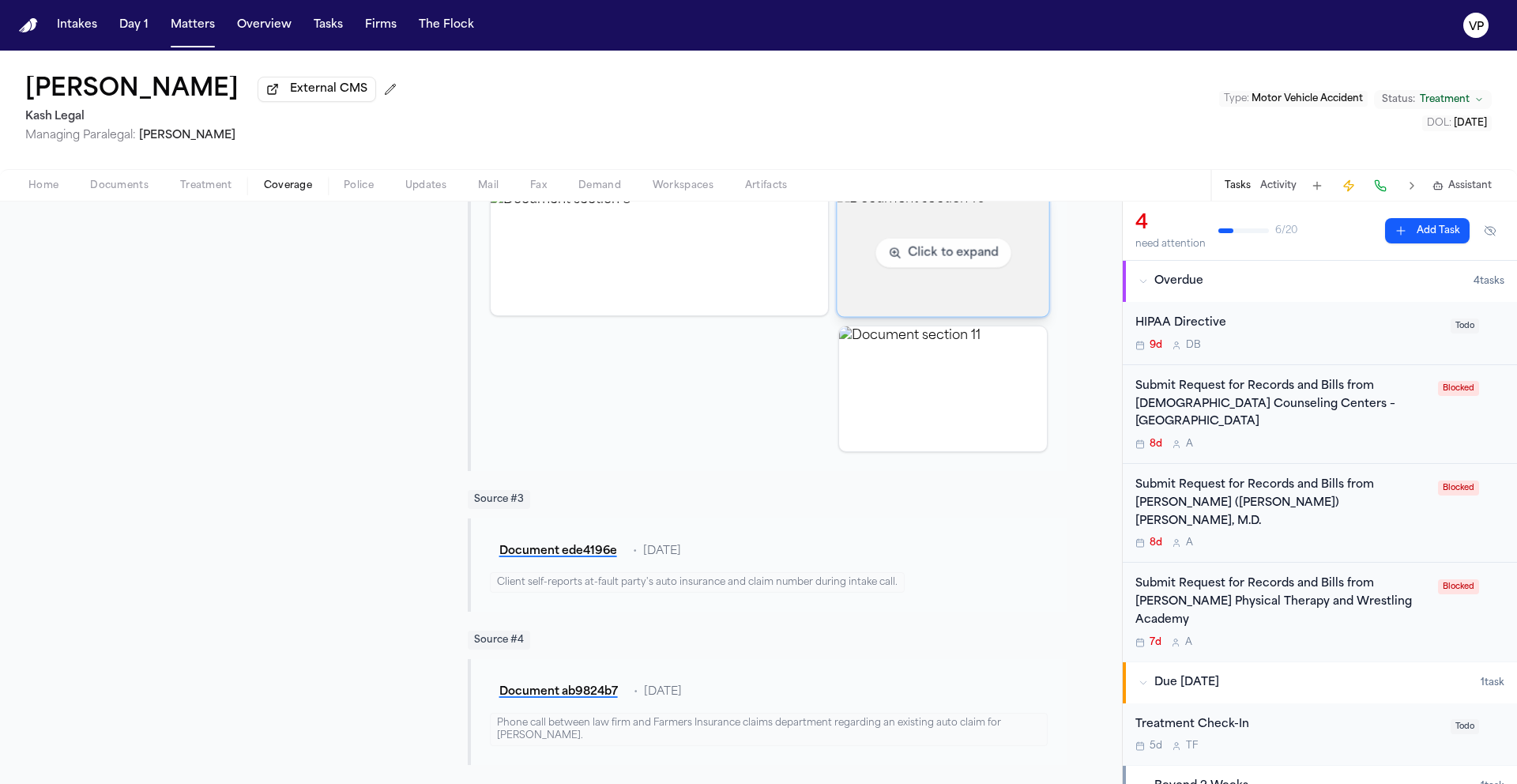
click at [945, 276] on img "View document section 10" at bounding box center [942, 252] width 212 height 127
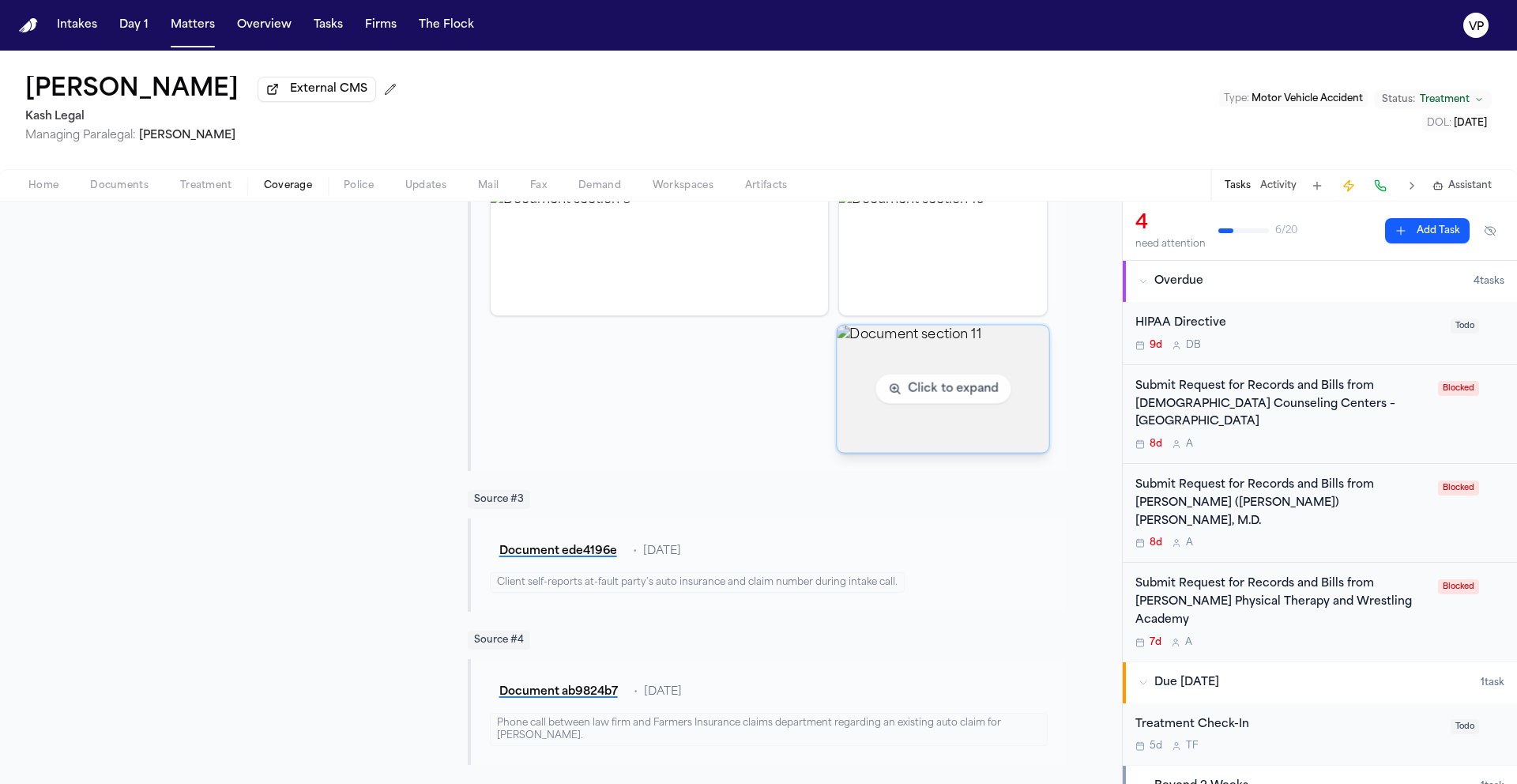
click at [925, 390] on img "View document section 11" at bounding box center [942, 388] width 212 height 127
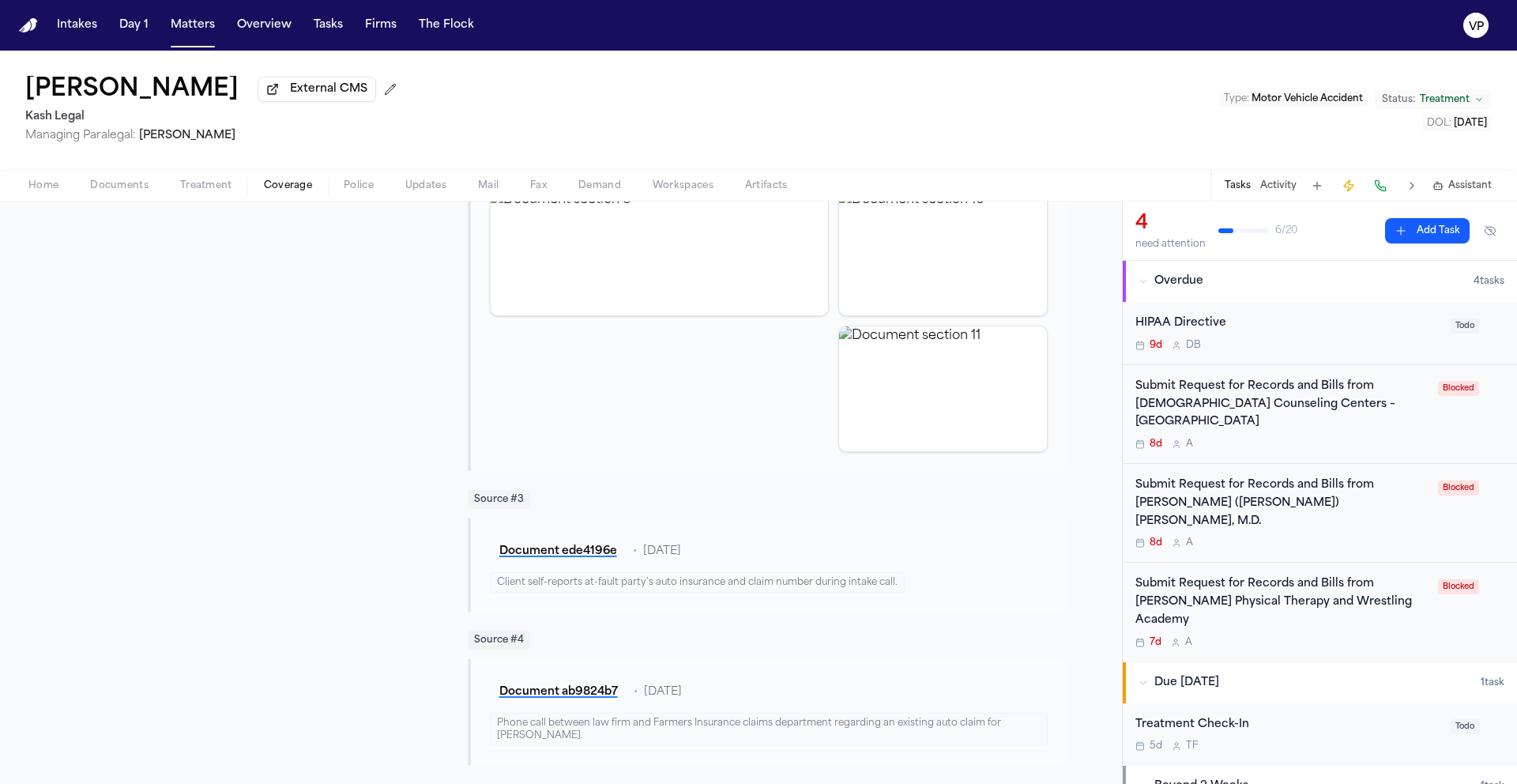
click at [1284, 192] on button "Activity" at bounding box center [1278, 186] width 37 height 13
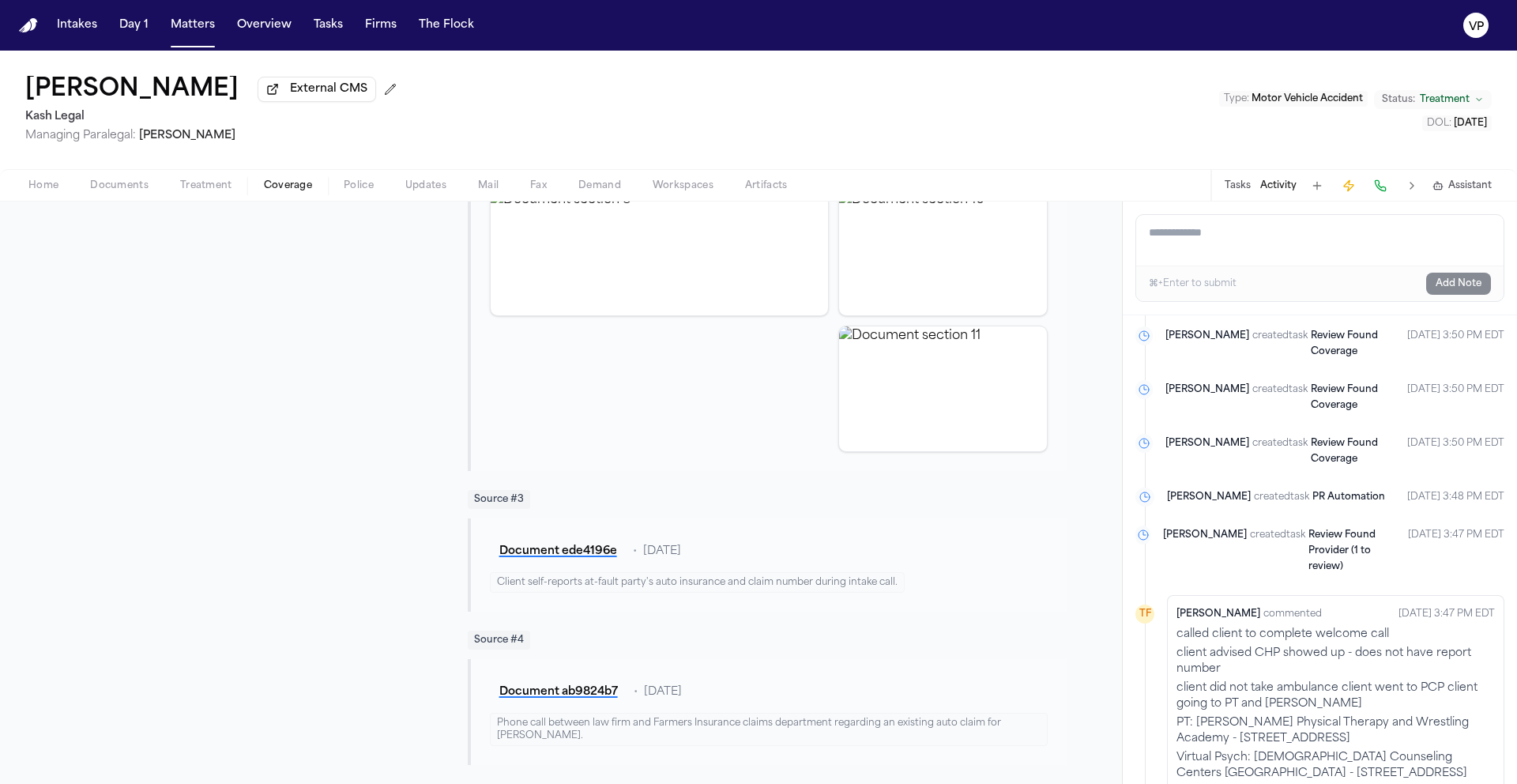
scroll to position [2175, 0]
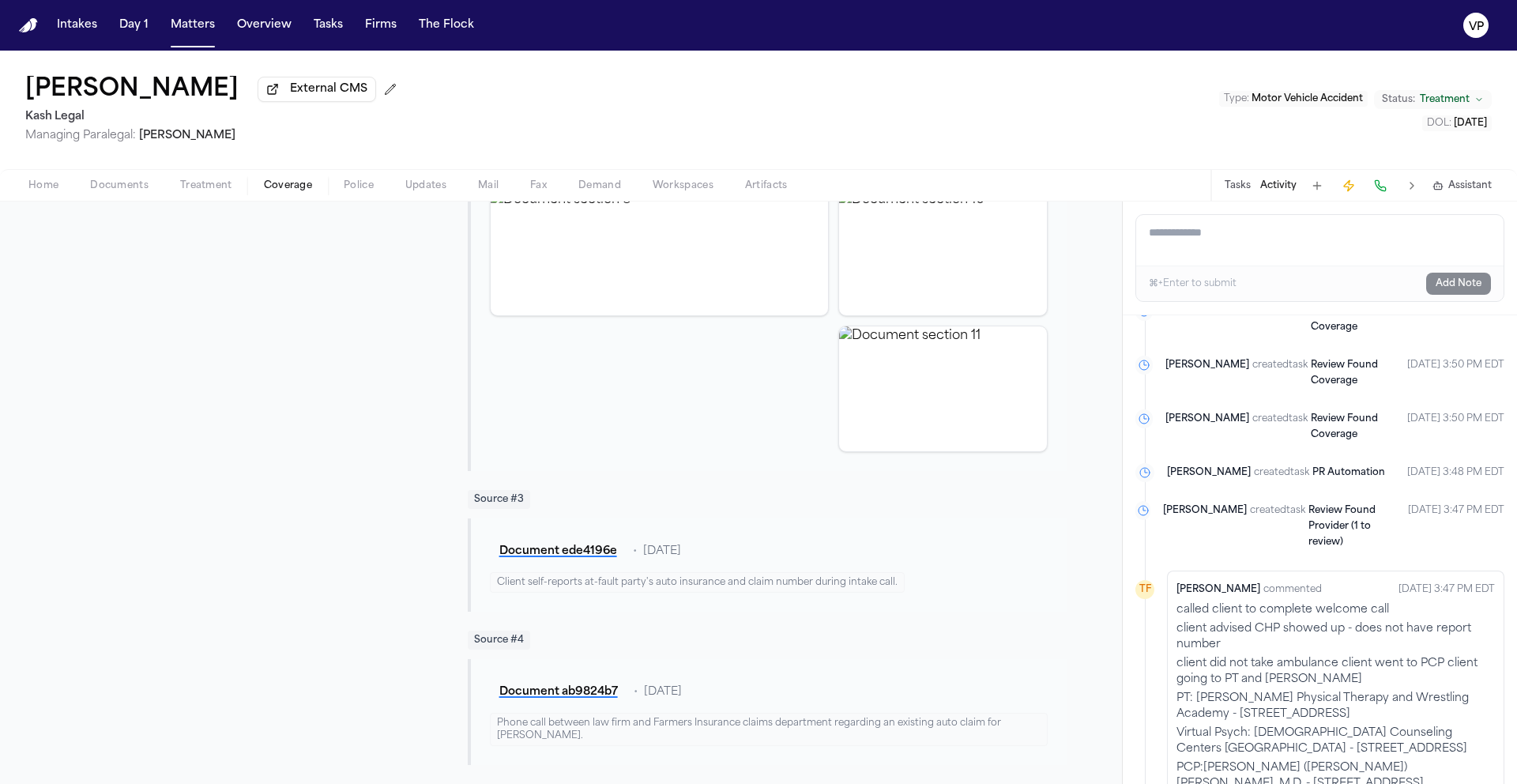
click at [139, 192] on span "Documents" at bounding box center [119, 186] width 58 height 13
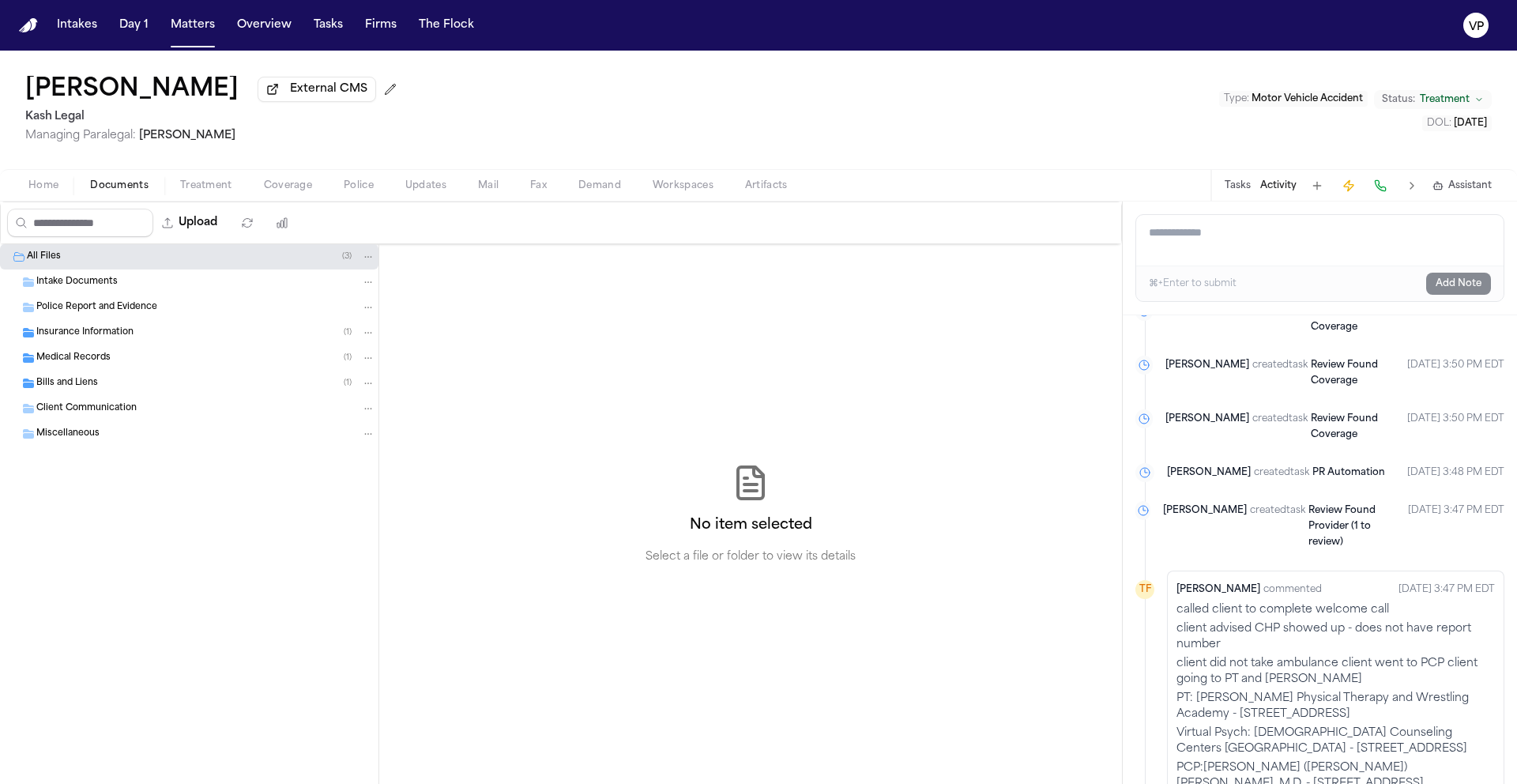
click at [118, 338] on span "Insurance Information" at bounding box center [85, 333] width 97 height 14
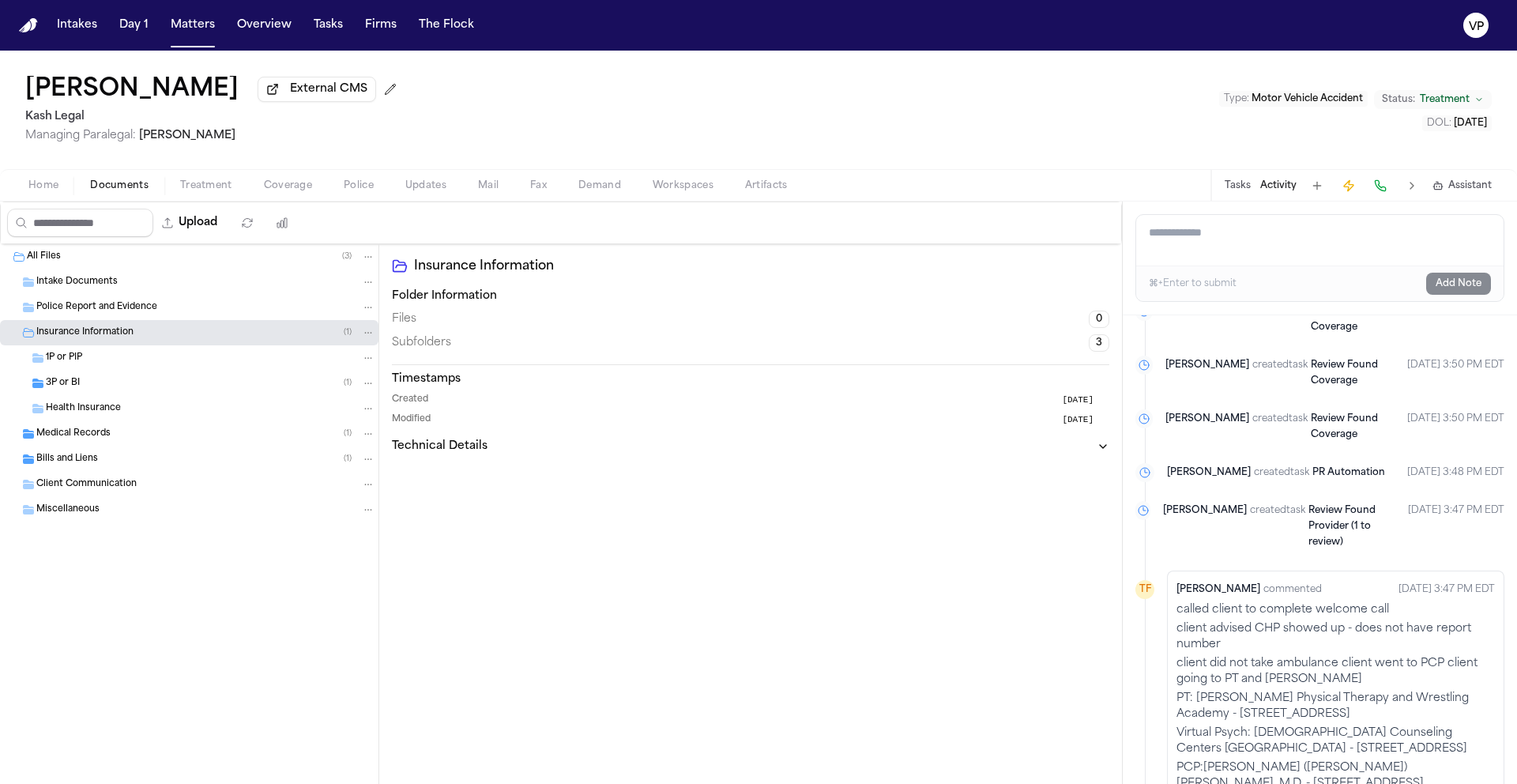
click at [149, 386] on div "3P or BI ( 1 )" at bounding box center [210, 383] width 330 height 15
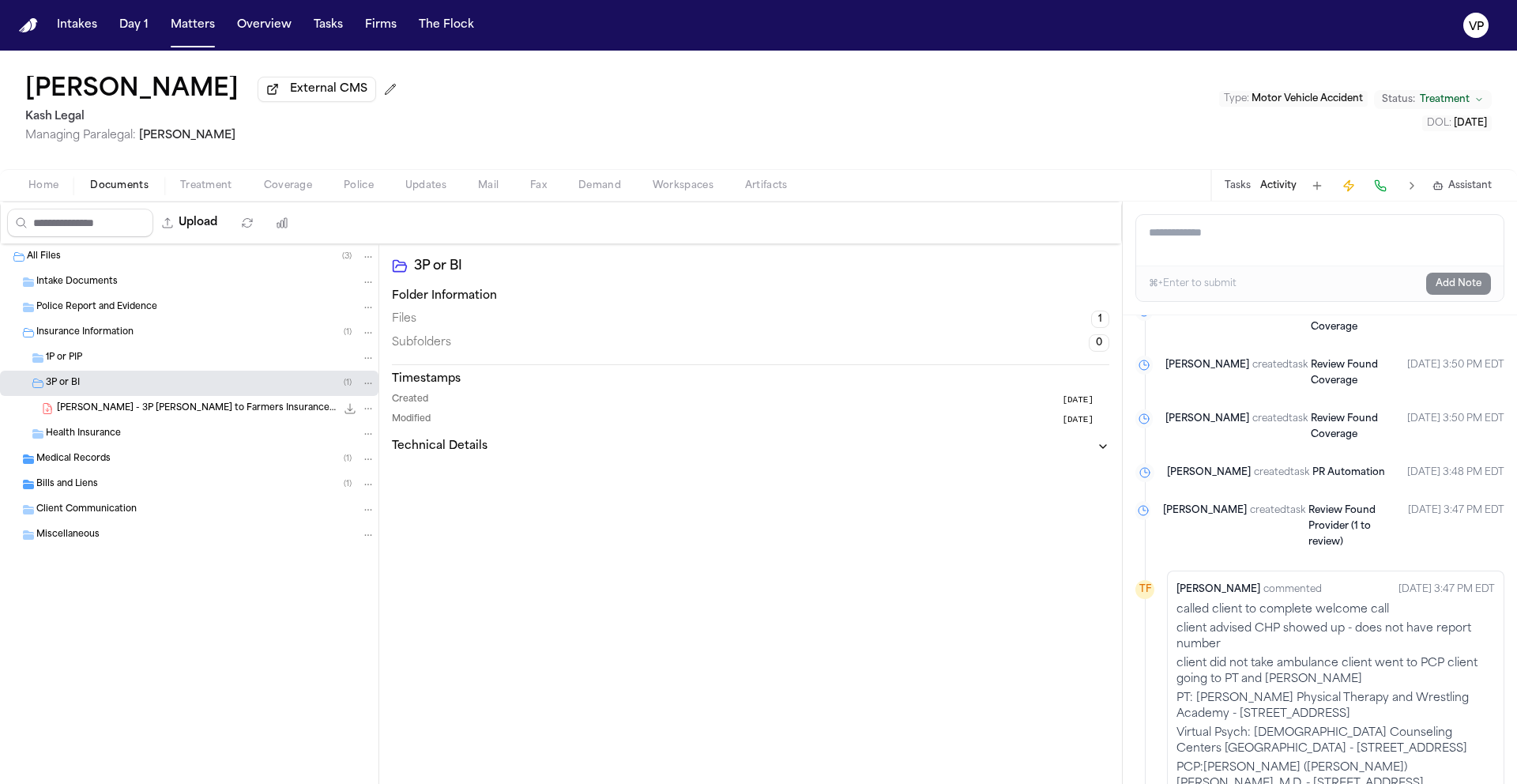
click at [157, 416] on span "M. Wang - 3P LOR to Farmers Insurance - 10.6.25" at bounding box center [196, 409] width 279 height 14
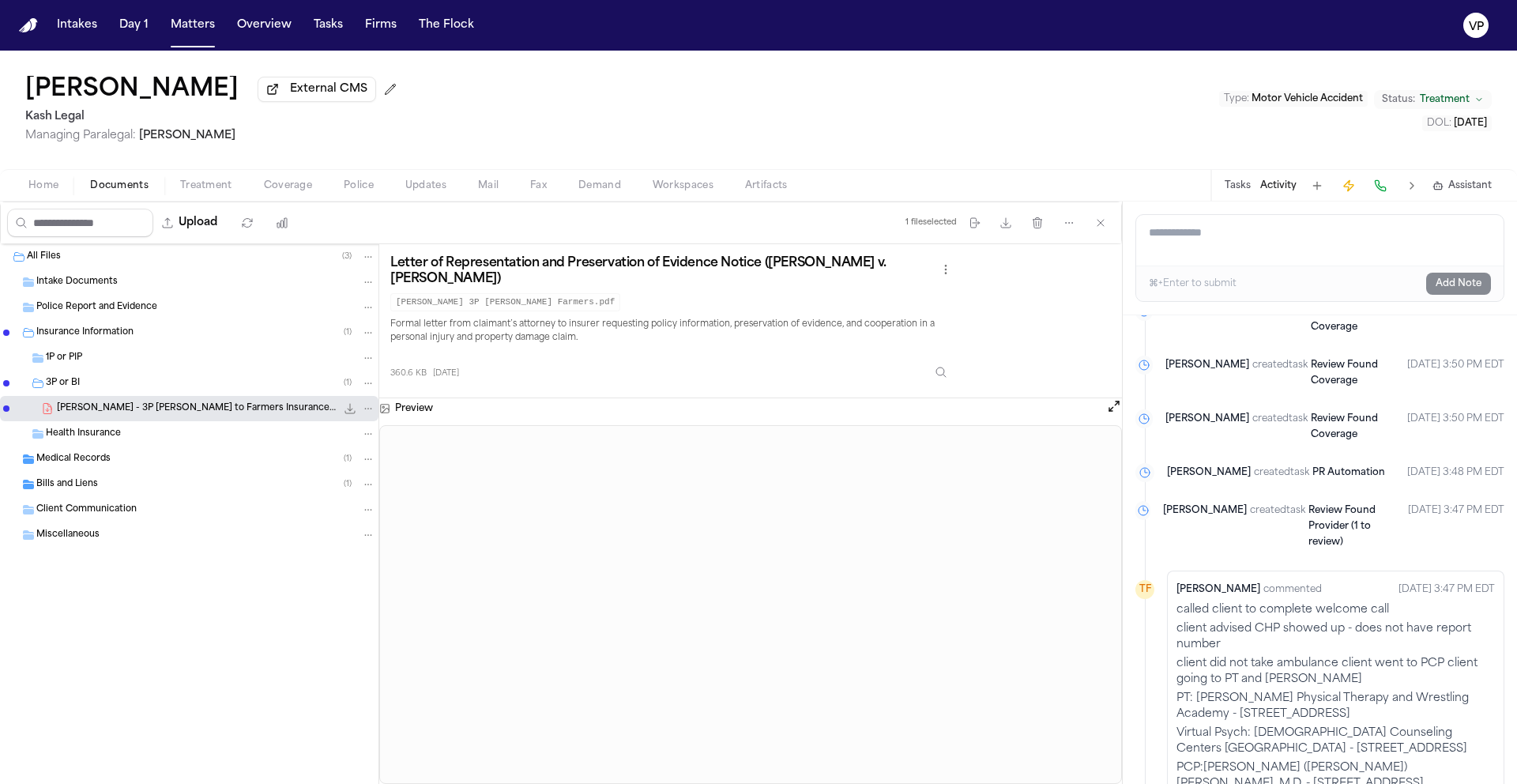
click at [186, 440] on div "Health Insurance" at bounding box center [210, 434] width 330 height 15
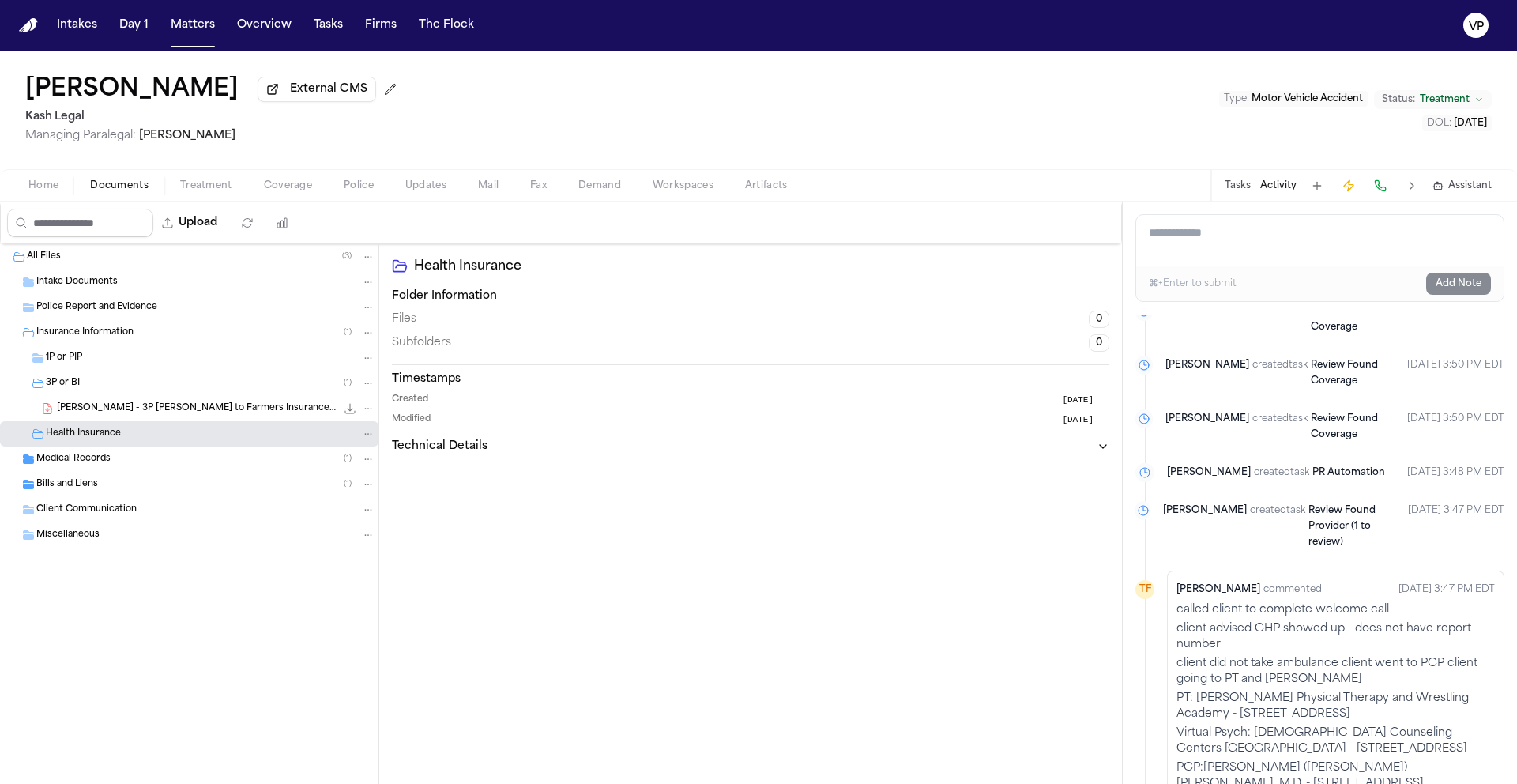
click at [180, 416] on div "M. Wang - 3P LOR to Farmers Insurance - 10.6.25 360.6 KB • PDF" at bounding box center [216, 408] width 318 height 15
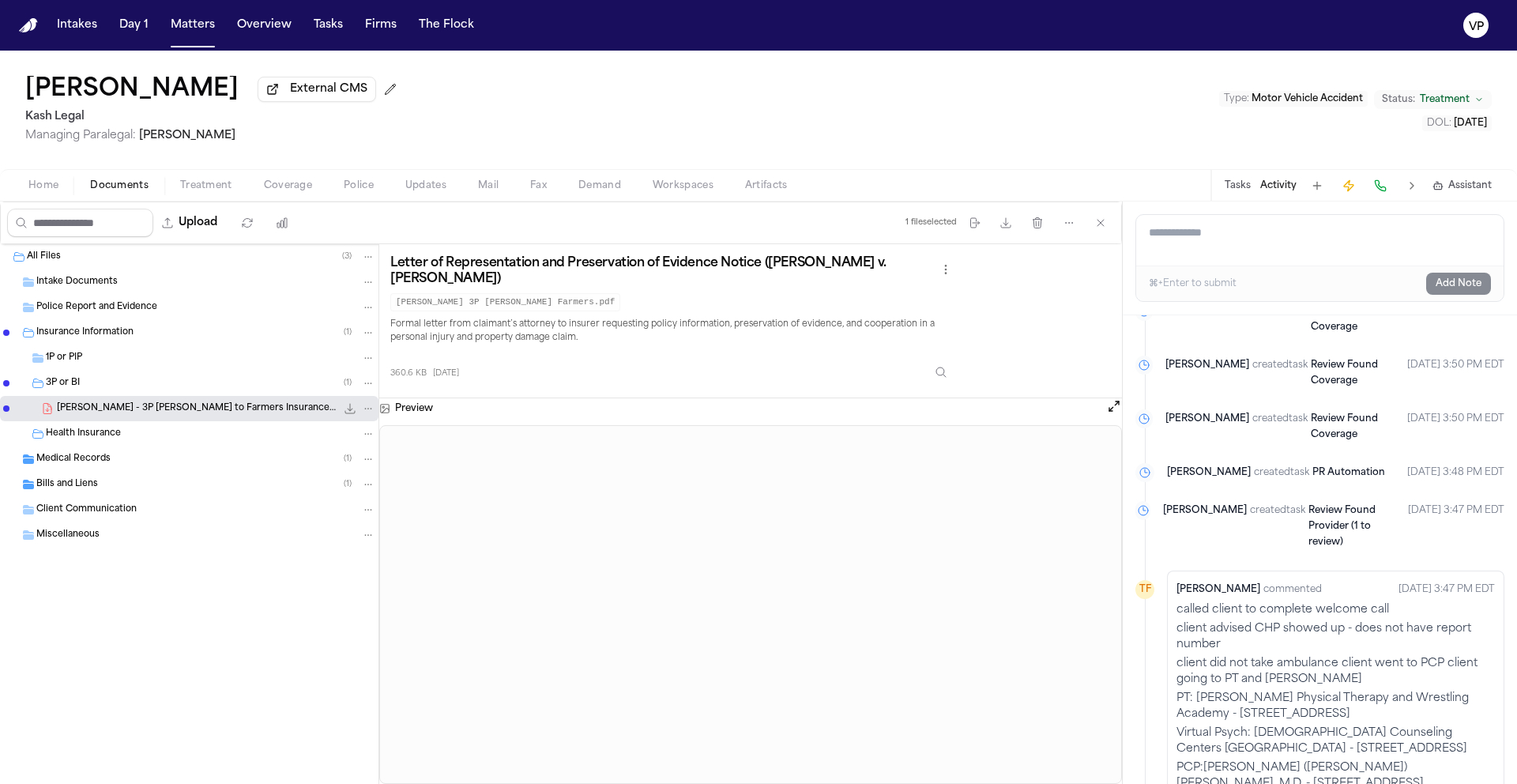
click at [182, 386] on div "3P or BI ( 1 )" at bounding box center [210, 383] width 330 height 15
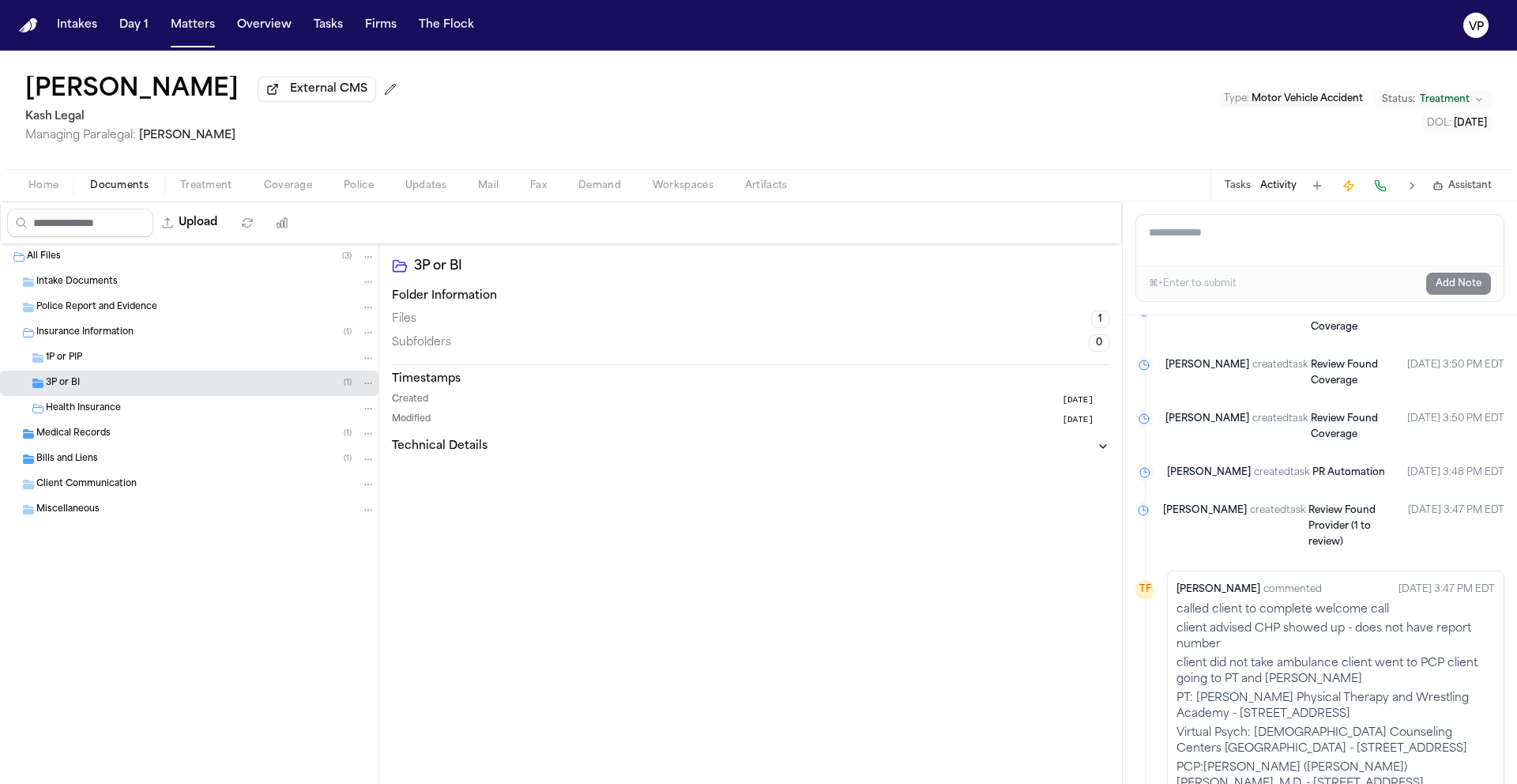
click at [274, 369] on div "1P or PIP" at bounding box center [189, 357] width 378 height 25
click at [261, 592] on div "All Files ( 3 ) Intake Documents Police Report and Evidence Insurance Informati…" at bounding box center [189, 423] width 378 height 357
click at [260, 584] on div "All Files ( 3 ) Intake Documents Police Report and Evidence Insurance Informati…" at bounding box center [189, 423] width 378 height 357
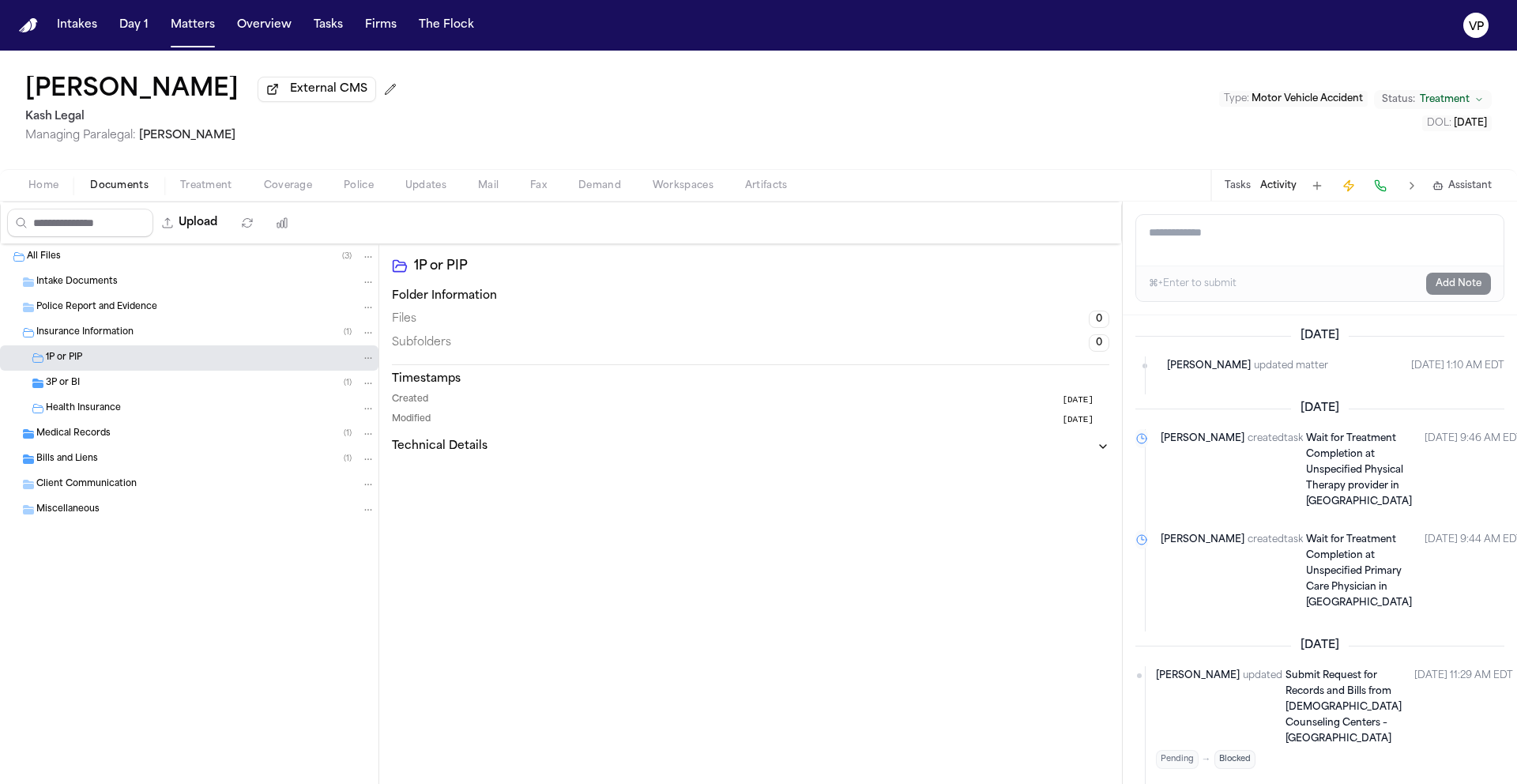
click at [1238, 191] on button "Tasks" at bounding box center [1238, 186] width 26 height 13
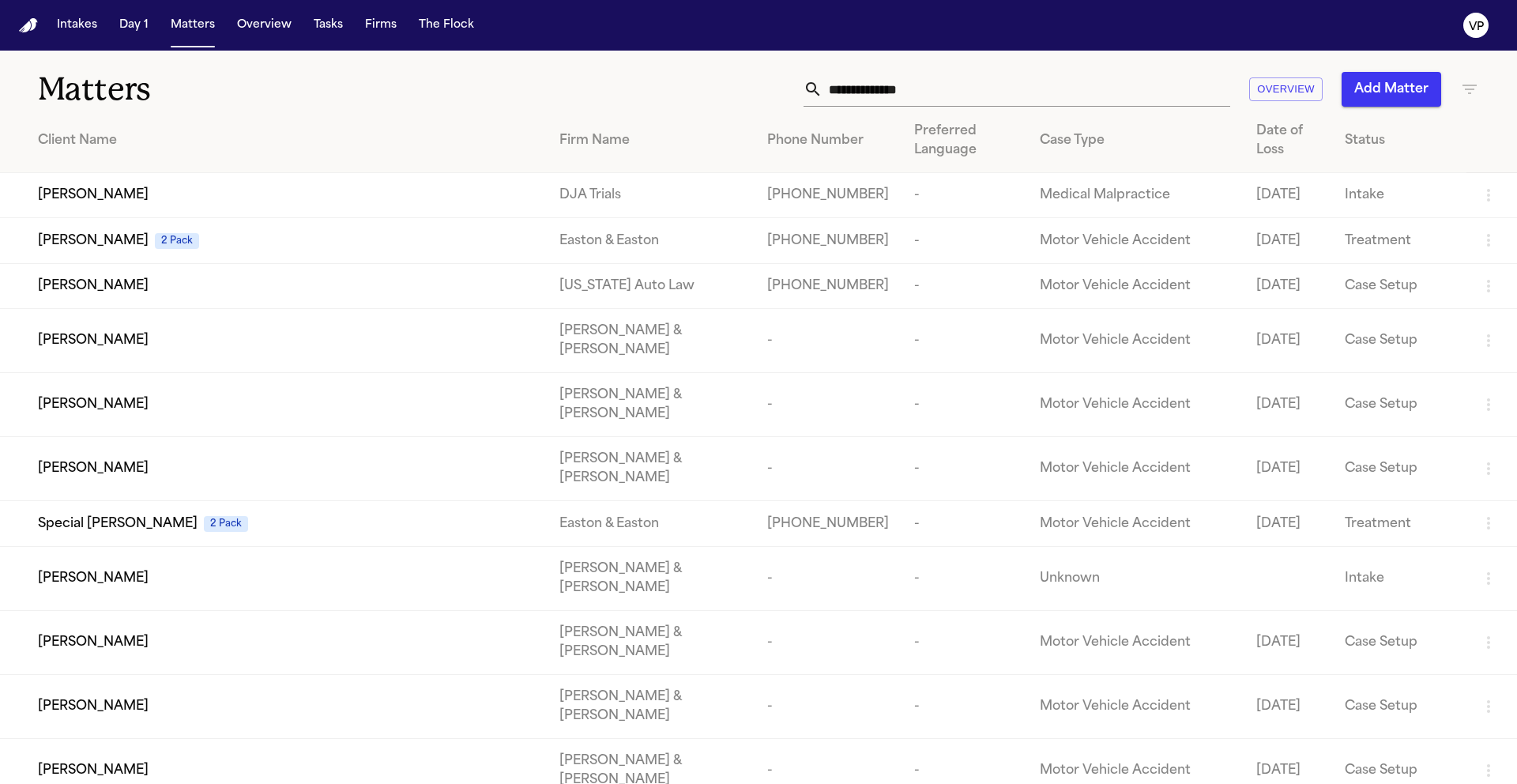
click at [1040, 87] on input "text" at bounding box center [1027, 89] width 407 height 35
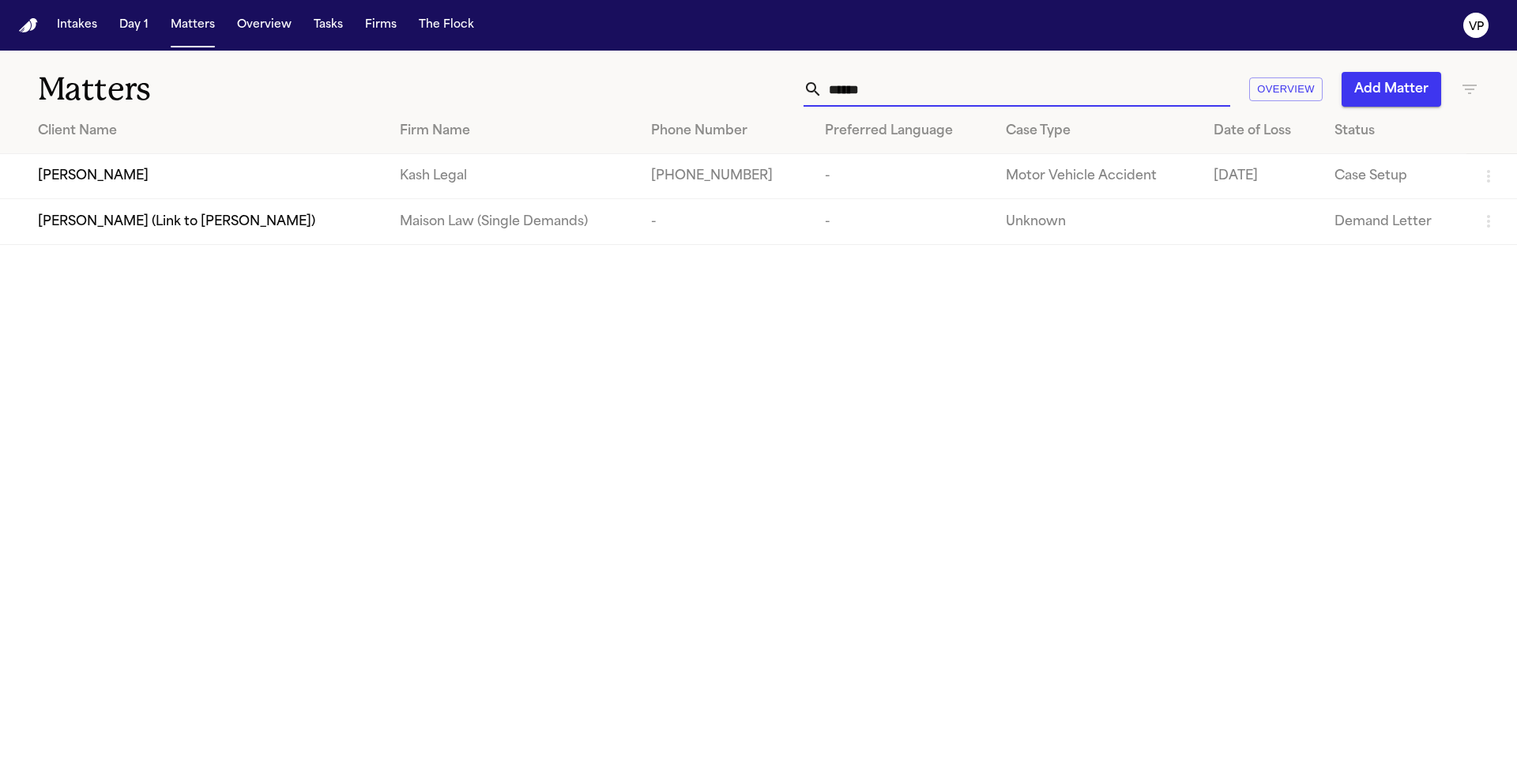
type input "******"
click at [118, 176] on span "[PERSON_NAME]" at bounding box center [93, 175] width 110 height 19
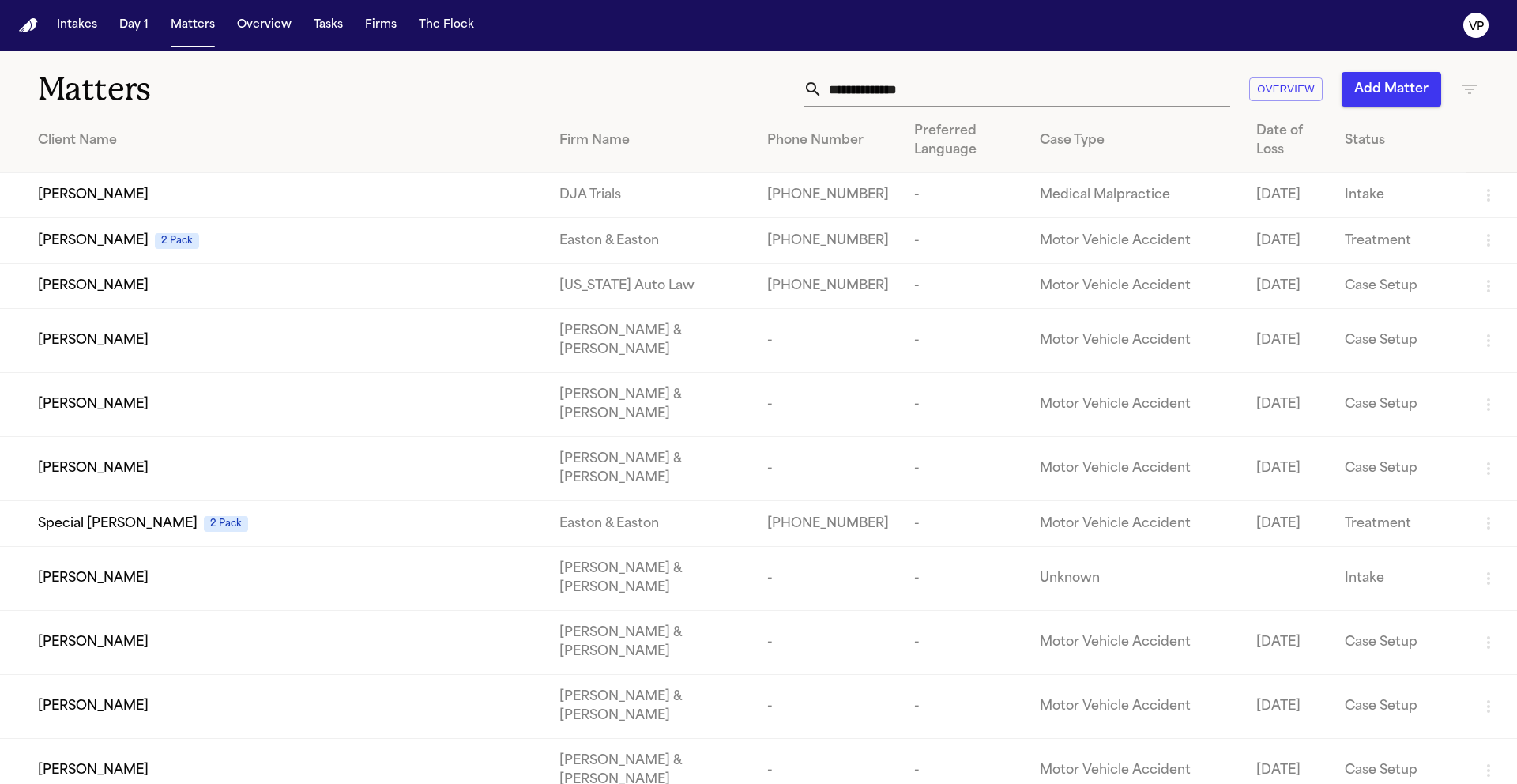
click at [889, 81] on input "text" at bounding box center [1027, 89] width 407 height 35
type input "*"
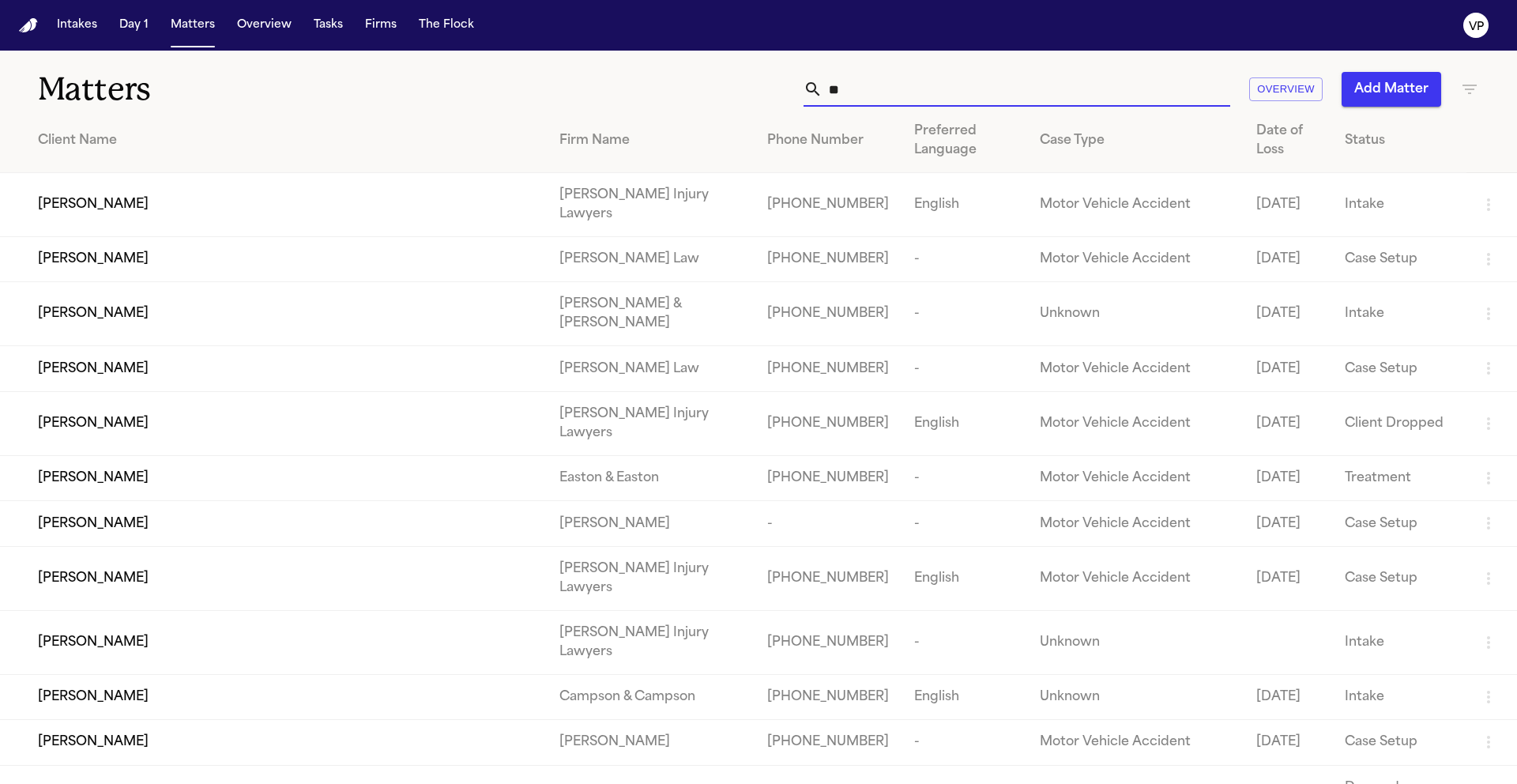
type input "*"
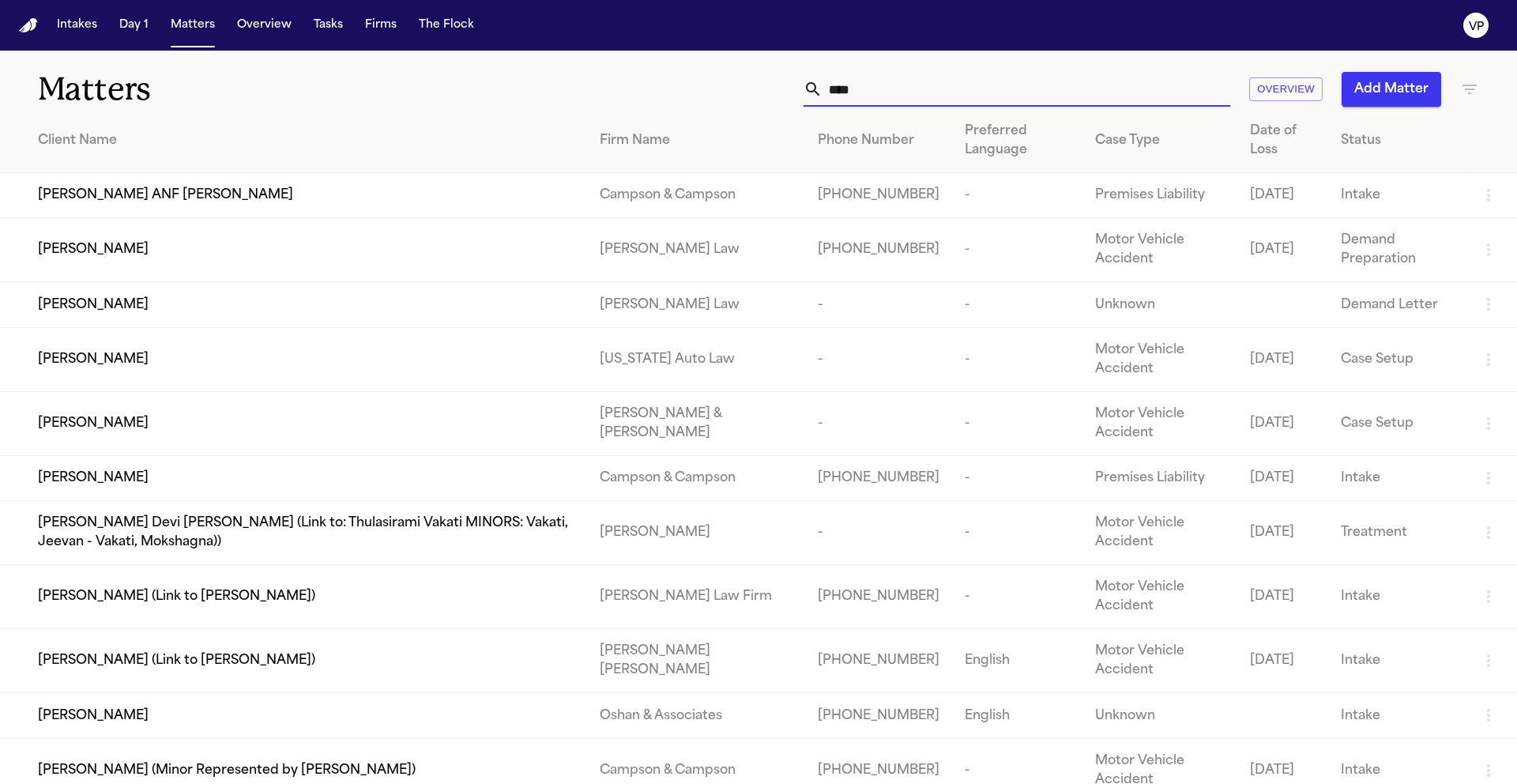
click at [1476, 88] on icon "button" at bounding box center [1469, 88] width 19 height 19
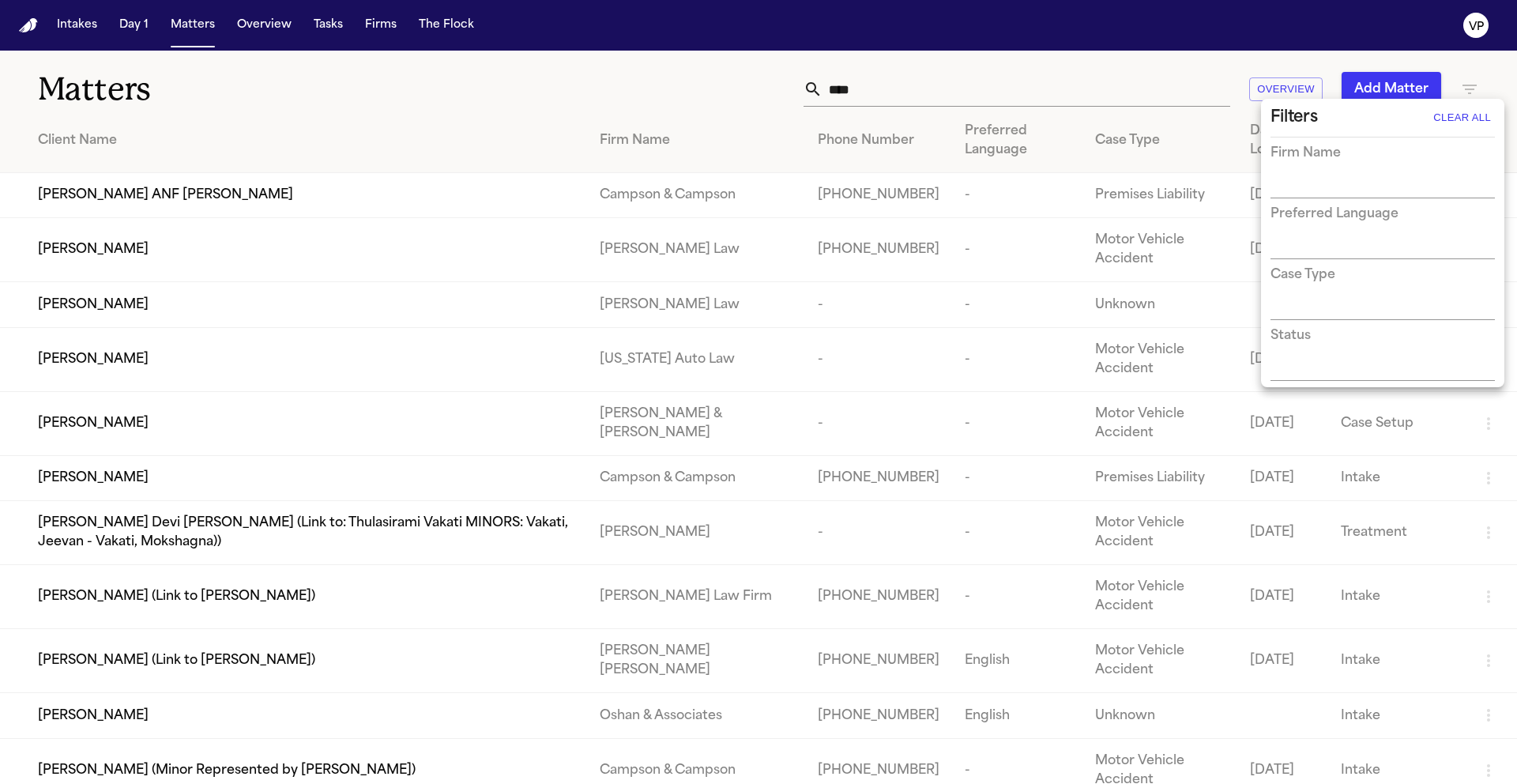
click at [534, 84] on div at bounding box center [758, 392] width 1517 height 784
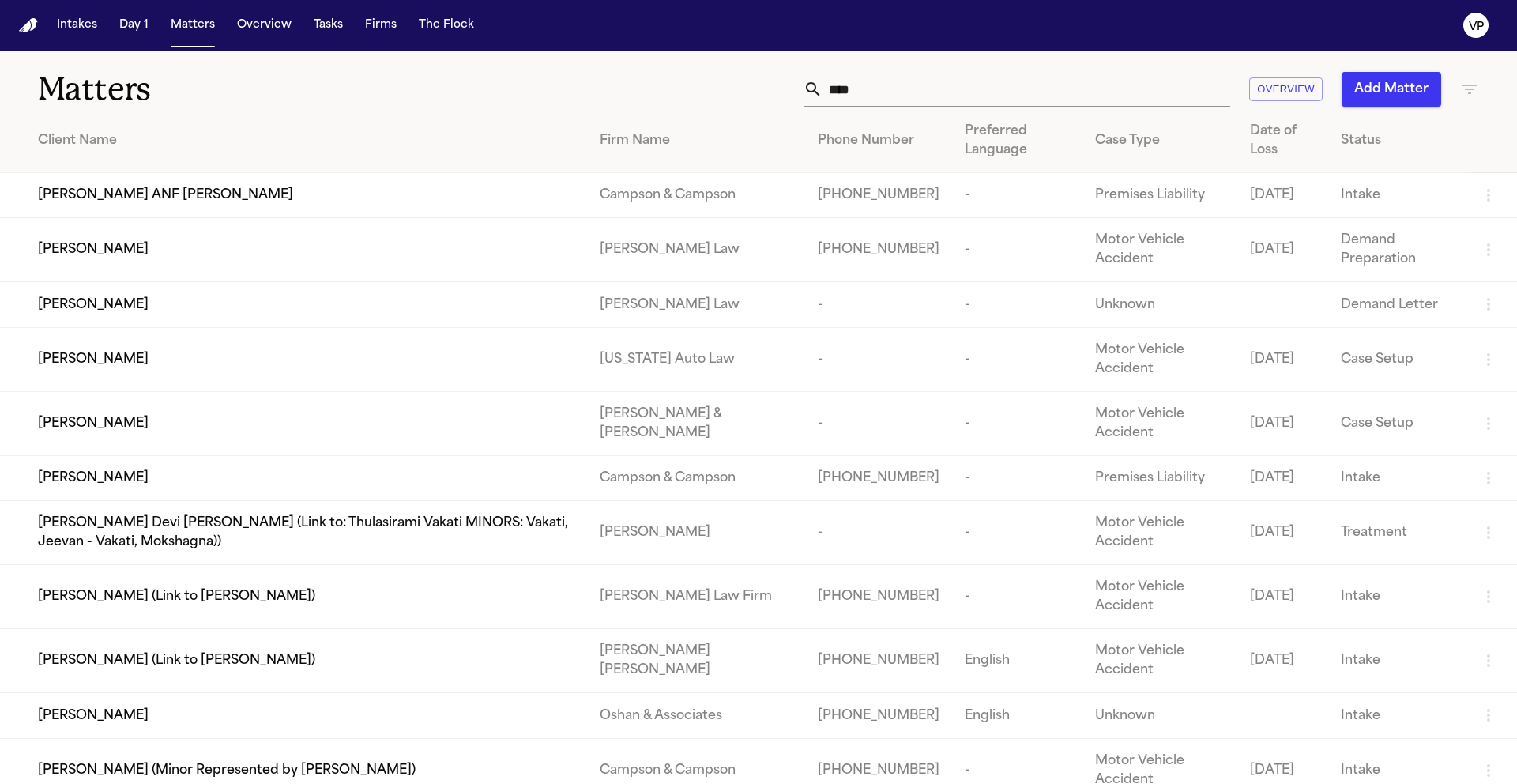
click at [886, 91] on input "****" at bounding box center [1027, 89] width 407 height 35
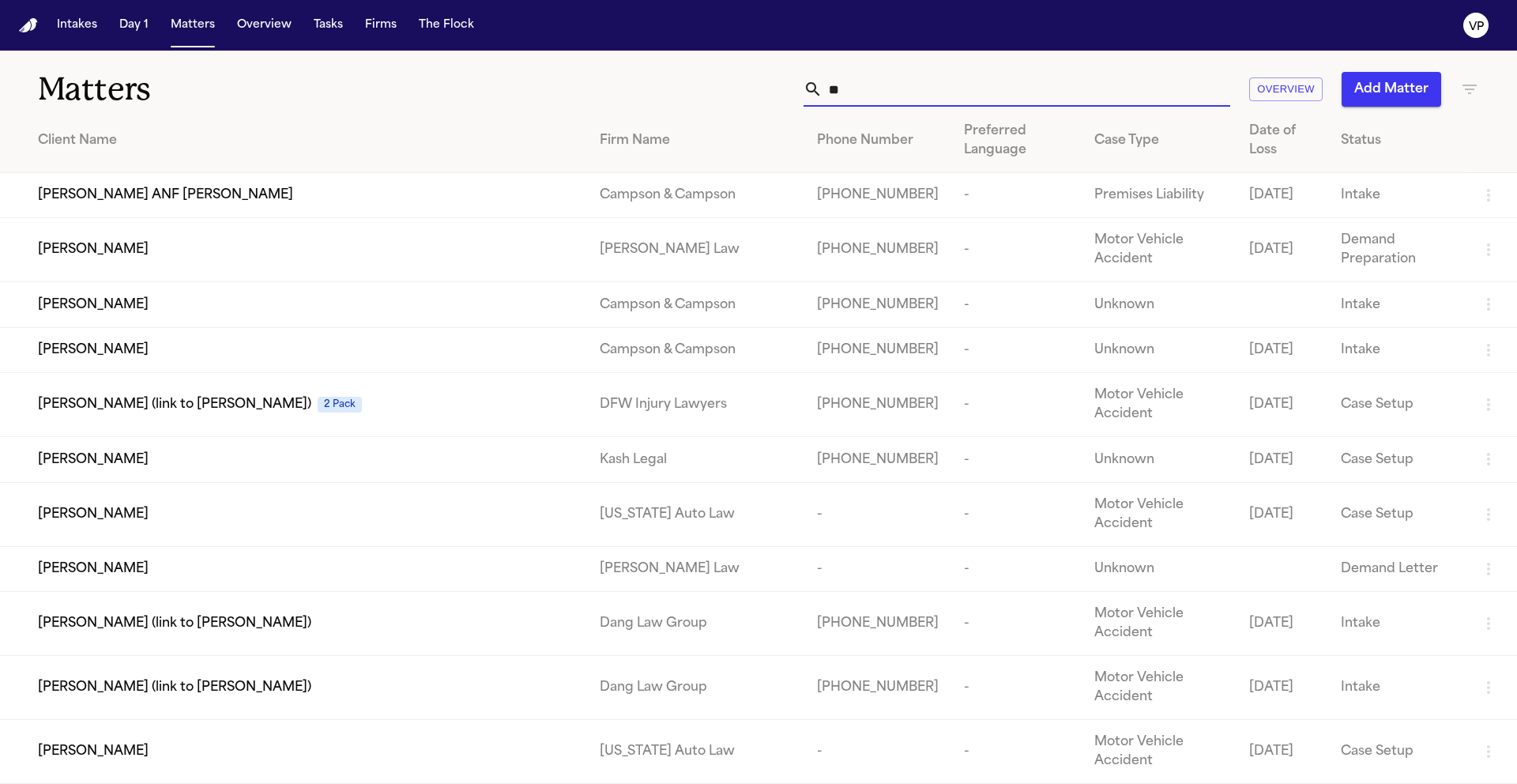
type input "*"
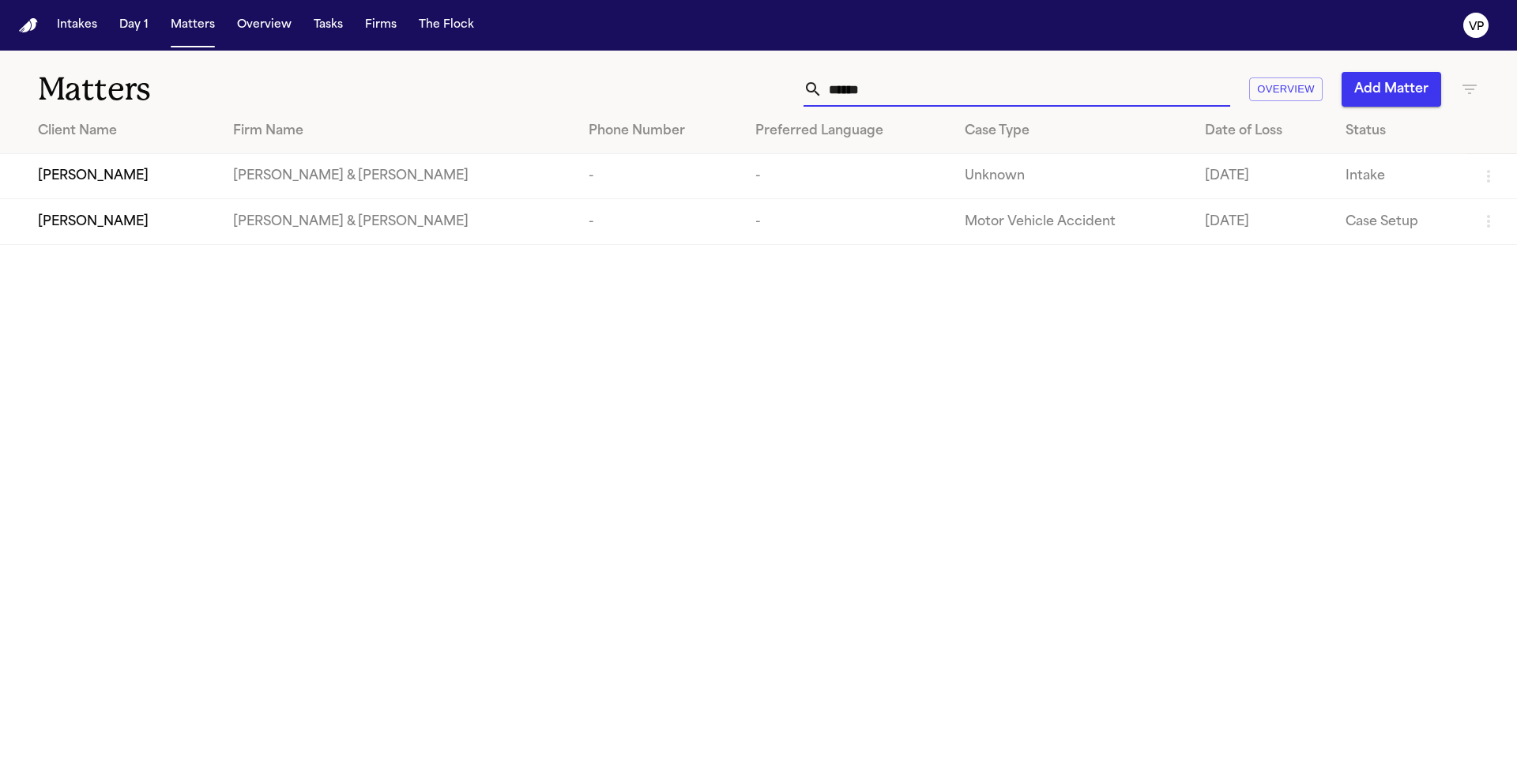
type input "******"
